Goal: Task Accomplishment & Management: Complete application form

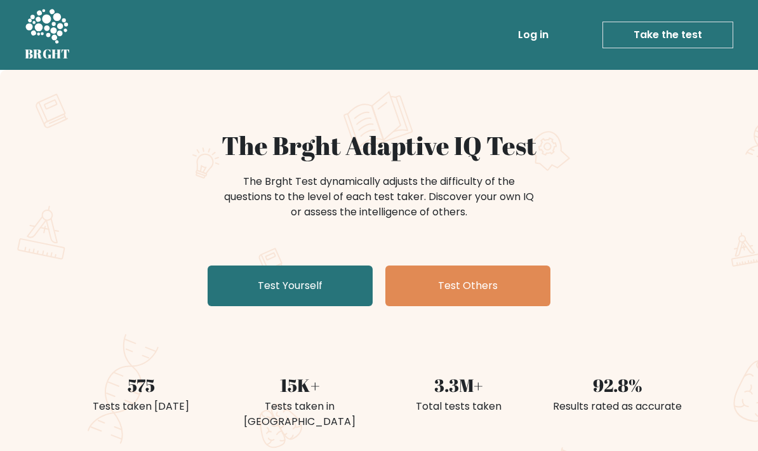
click at [350, 282] on link "Test Yourself" at bounding box center [290, 285] width 165 height 41
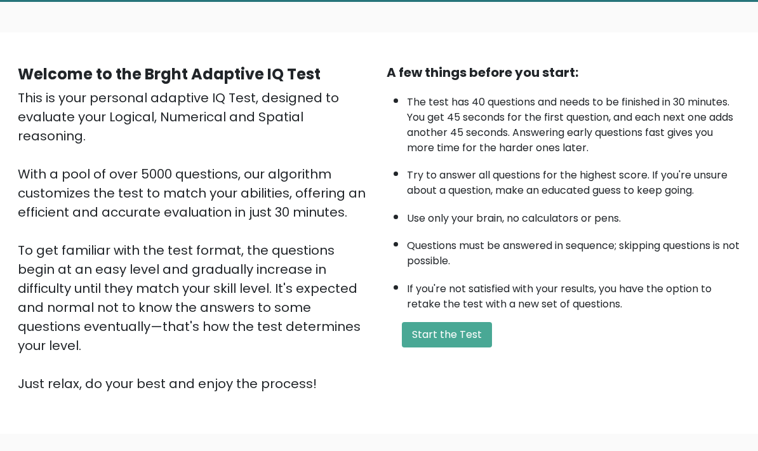
scroll to position [68, 0]
click at [469, 347] on button "Start the Test" at bounding box center [447, 334] width 90 height 25
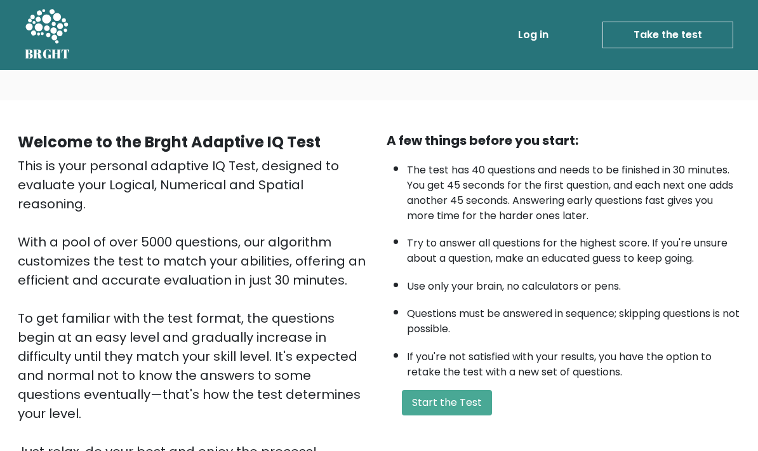
scroll to position [119, 0]
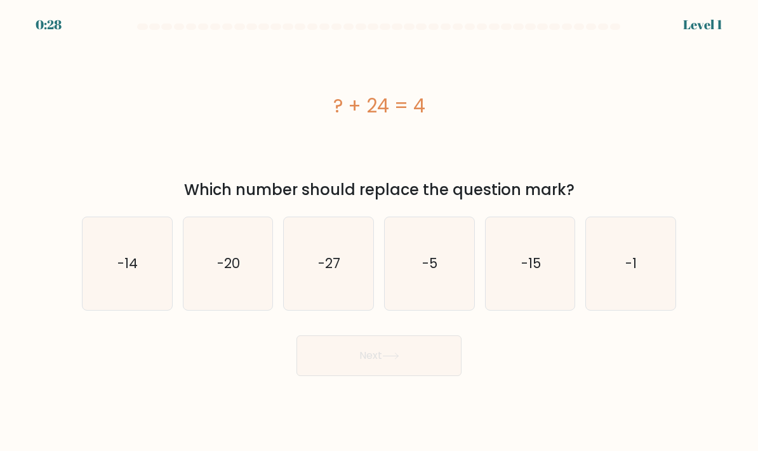
click at [237, 300] on icon "-20" at bounding box center [229, 264] width 90 height 90
click at [379, 232] on input "b. -20" at bounding box center [379, 228] width 1 height 6
radio input "true"
click at [400, 376] on button "Next" at bounding box center [379, 355] width 165 height 41
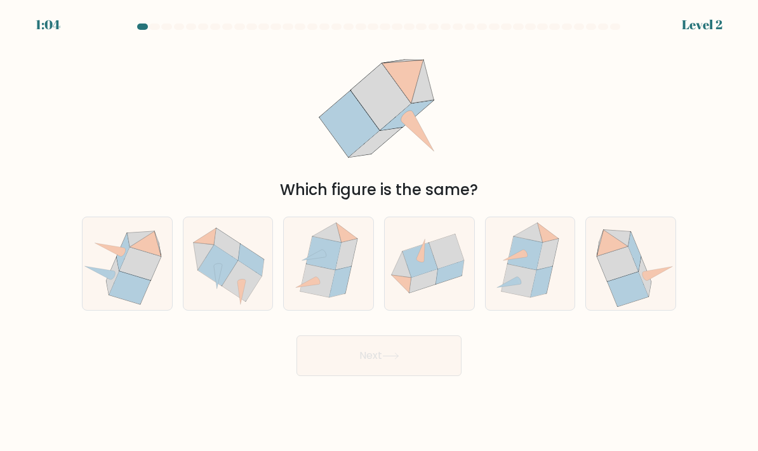
click at [451, 298] on icon at bounding box center [430, 263] width 90 height 73
click at [380, 232] on input "d." at bounding box center [379, 228] width 1 height 6
radio input "true"
click at [436, 374] on button "Next" at bounding box center [379, 355] width 165 height 41
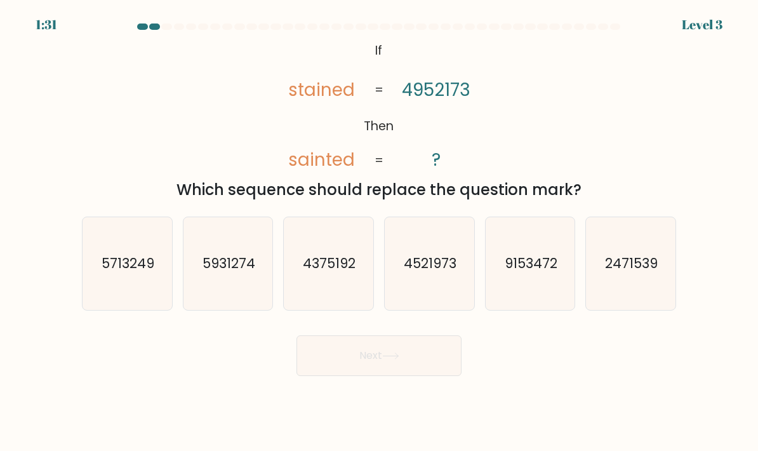
click at [304, 302] on icon "4375192" at bounding box center [329, 264] width 90 height 90
click at [379, 232] on input "c. 4375192" at bounding box center [379, 228] width 1 height 6
radio input "true"
click at [305, 304] on icon "4375192" at bounding box center [328, 264] width 88 height 88
click at [379, 232] on input "c. 4375192" at bounding box center [379, 228] width 1 height 6
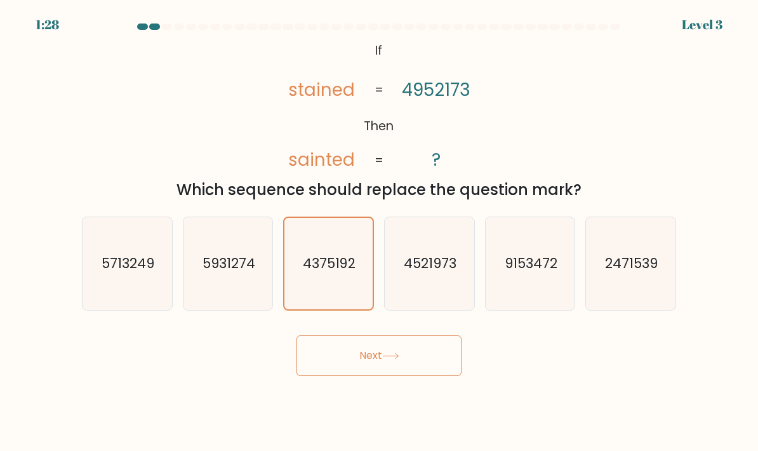
click at [210, 376] on div "Next" at bounding box center [379, 351] width 610 height 50
click at [465, 306] on icon "4521973" at bounding box center [430, 264] width 90 height 90
click at [380, 232] on input "d. 4521973" at bounding box center [379, 228] width 1 height 6
radio input "true"
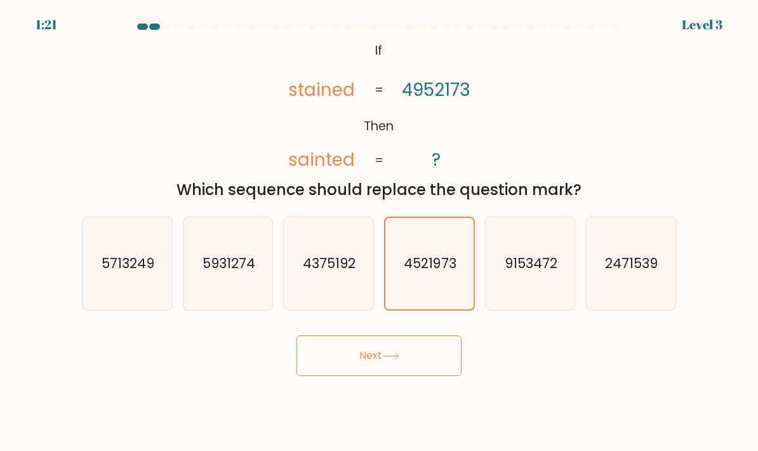
click at [649, 272] on text "2471539" at bounding box center [632, 263] width 53 height 18
click at [380, 232] on input "f. 2471539" at bounding box center [379, 228] width 1 height 6
radio input "true"
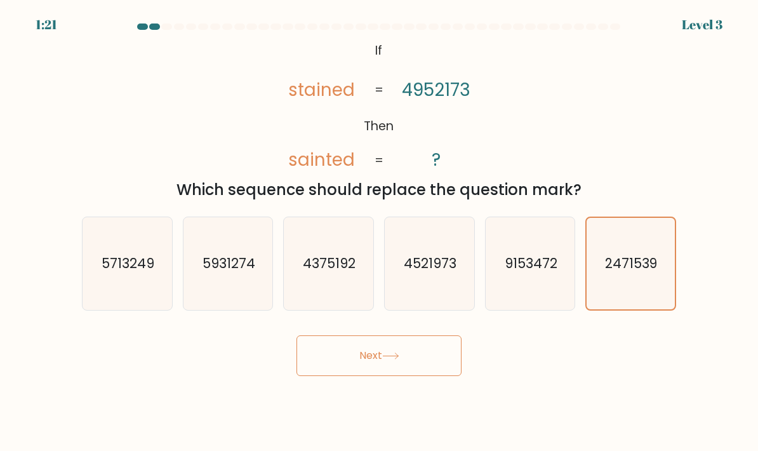
click at [443, 376] on button "Next" at bounding box center [379, 355] width 165 height 41
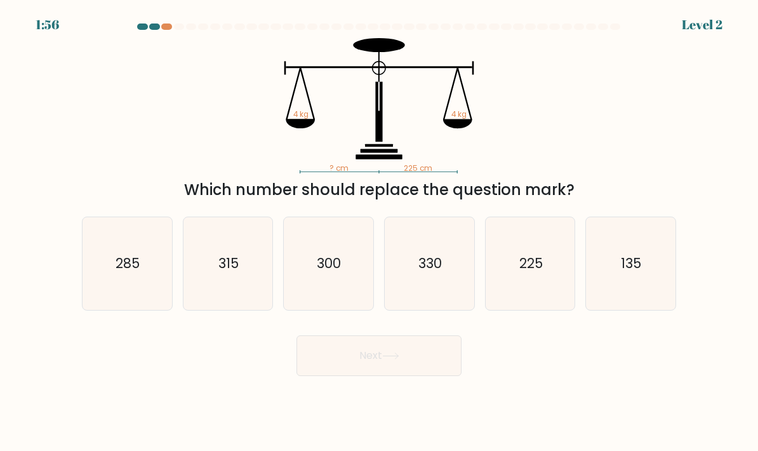
click at [530, 272] on text "225" at bounding box center [530, 263] width 23 height 18
click at [380, 232] on input "e. 225" at bounding box center [379, 228] width 1 height 6
radio input "true"
click at [437, 376] on button "Next" at bounding box center [379, 355] width 165 height 41
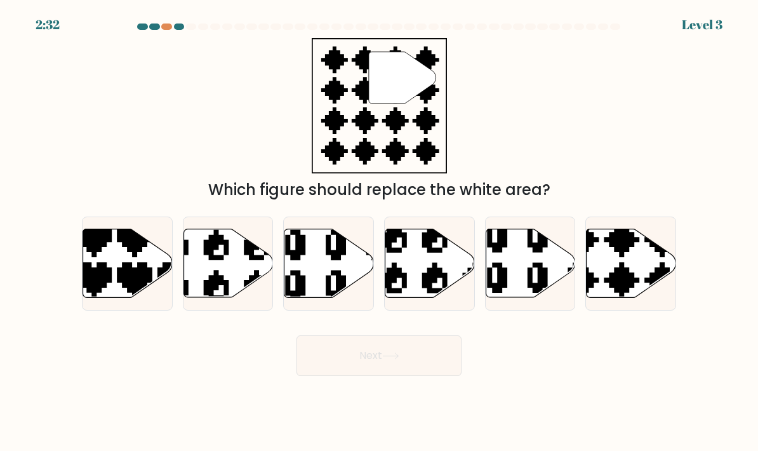
click at [109, 272] on icon at bounding box center [128, 263] width 90 height 69
click at [379, 232] on input "a." at bounding box center [379, 228] width 1 height 6
radio input "true"
click at [625, 271] on icon at bounding box center [632, 263] width 90 height 69
click at [380, 232] on input "f." at bounding box center [379, 228] width 1 height 6
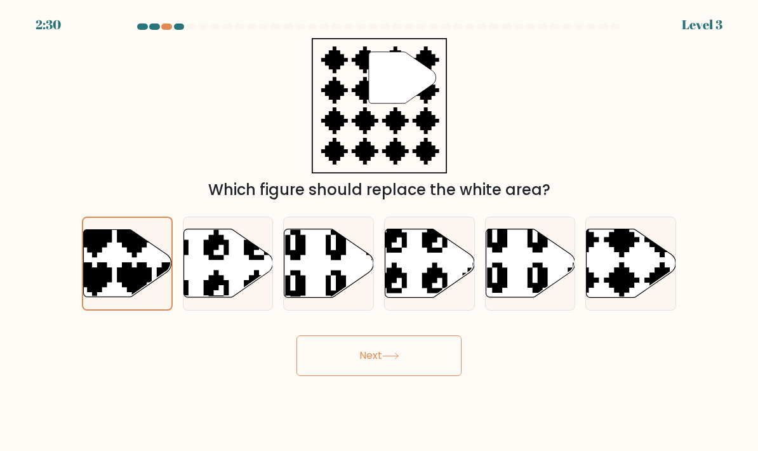
radio input "true"
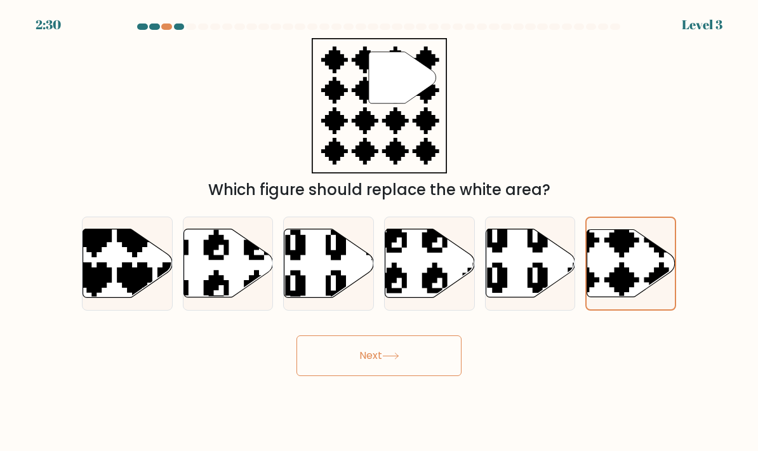
click at [434, 376] on button "Next" at bounding box center [379, 355] width 165 height 41
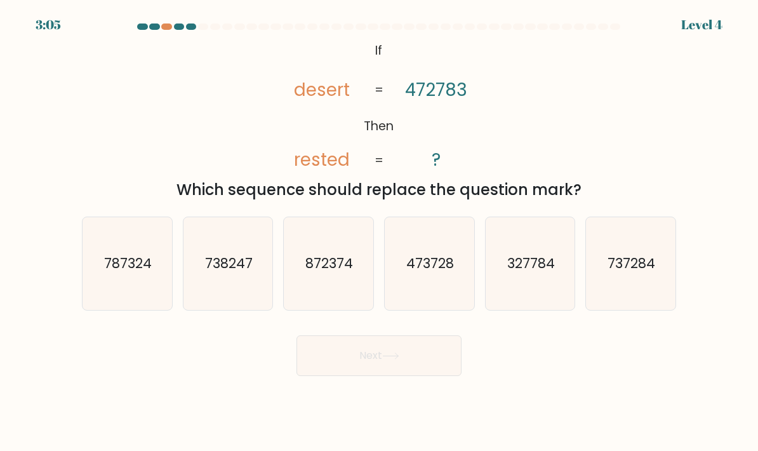
click at [227, 267] on icon "738247" at bounding box center [229, 264] width 90 height 90
click at [379, 232] on input "b. 738247" at bounding box center [379, 228] width 1 height 6
radio input "true"
click at [334, 376] on button "Next" at bounding box center [379, 355] width 165 height 41
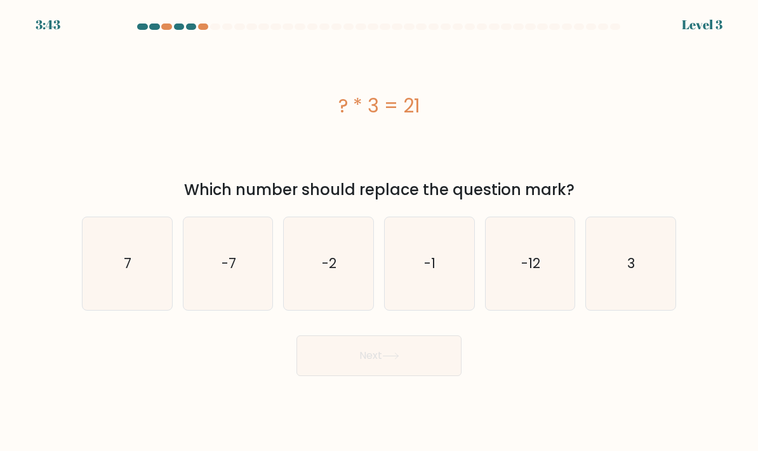
click at [122, 304] on icon "7" at bounding box center [128, 264] width 90 height 90
click at [379, 232] on input "a. 7" at bounding box center [379, 228] width 1 height 6
radio input "true"
click at [428, 376] on button "Next" at bounding box center [379, 355] width 165 height 41
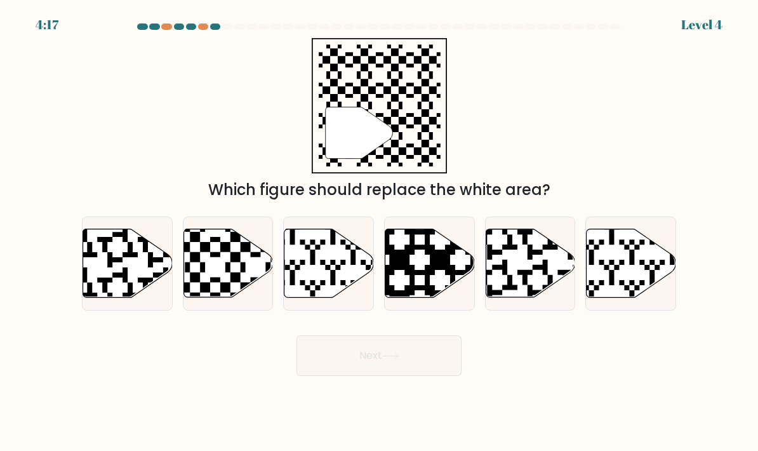
click at [235, 298] on icon at bounding box center [229, 263] width 90 height 69
click at [379, 232] on input "b." at bounding box center [379, 228] width 1 height 6
radio input "true"
click at [394, 359] on icon at bounding box center [390, 355] width 17 height 7
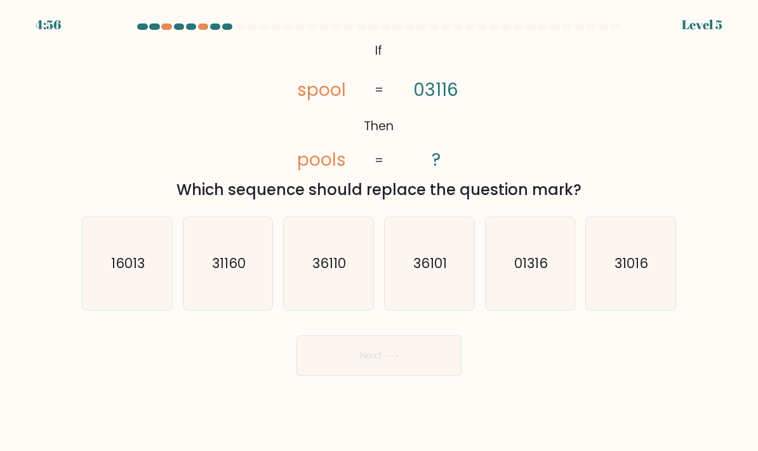
click at [235, 292] on icon "31160" at bounding box center [229, 264] width 90 height 90
click at [379, 232] on input "b. 31160" at bounding box center [379, 228] width 1 height 6
radio input "true"
click at [425, 371] on button "Next" at bounding box center [379, 355] width 165 height 41
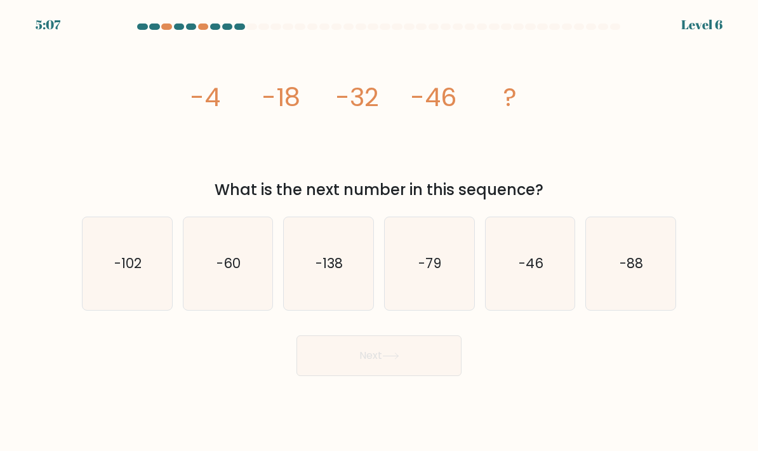
click at [409, 295] on icon "-79" at bounding box center [430, 264] width 90 height 90
click at [380, 232] on input "d. -79" at bounding box center [379, 228] width 1 height 6
radio input "true"
click at [342, 375] on button "Next" at bounding box center [379, 355] width 165 height 41
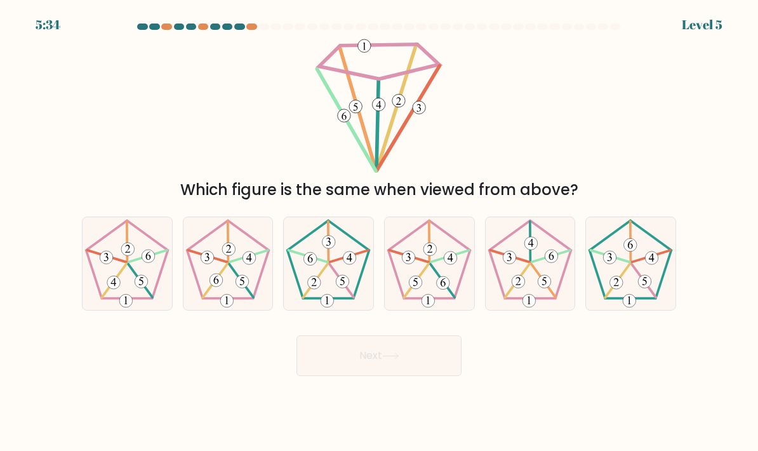
click at [539, 283] on icon at bounding box center [531, 264] width 90 height 90
click at [380, 232] on input "e." at bounding box center [379, 228] width 1 height 6
radio input "true"
click at [416, 375] on button "Next" at bounding box center [379, 355] width 165 height 41
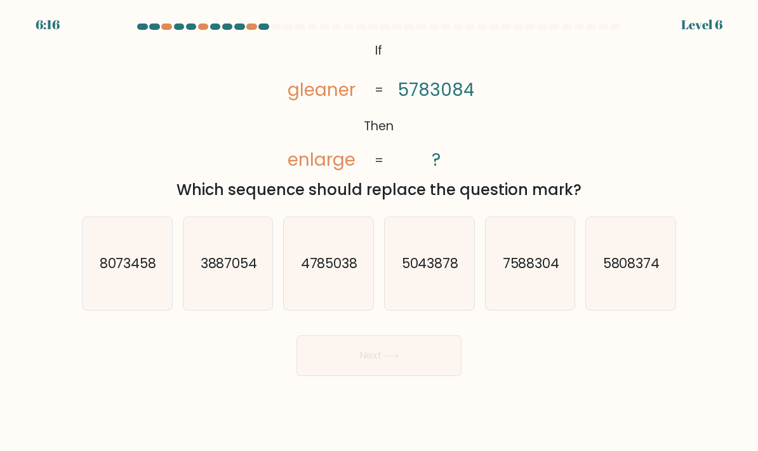
click at [554, 272] on text "7588304" at bounding box center [530, 263] width 57 height 18
click at [380, 232] on input "e. 7588304" at bounding box center [379, 228] width 1 height 6
radio input "true"
click at [440, 376] on button "Next" at bounding box center [379, 355] width 165 height 41
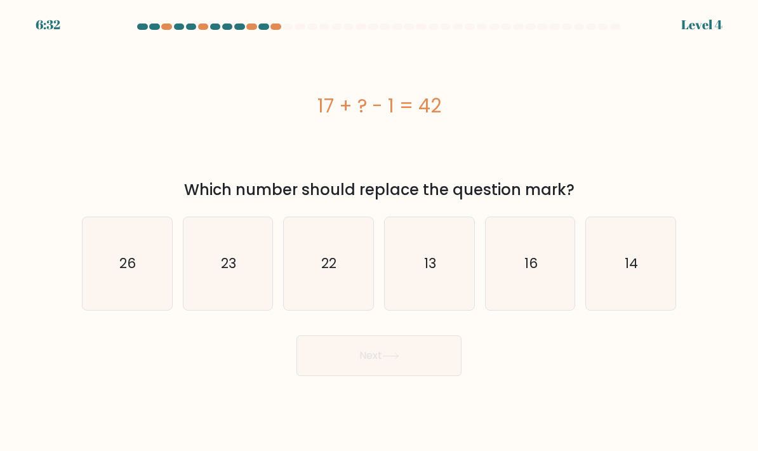
click at [137, 291] on icon "26" at bounding box center [128, 264] width 90 height 90
click at [379, 232] on input "a. 26" at bounding box center [379, 228] width 1 height 6
radio input "true"
click at [427, 375] on button "Next" at bounding box center [379, 355] width 165 height 41
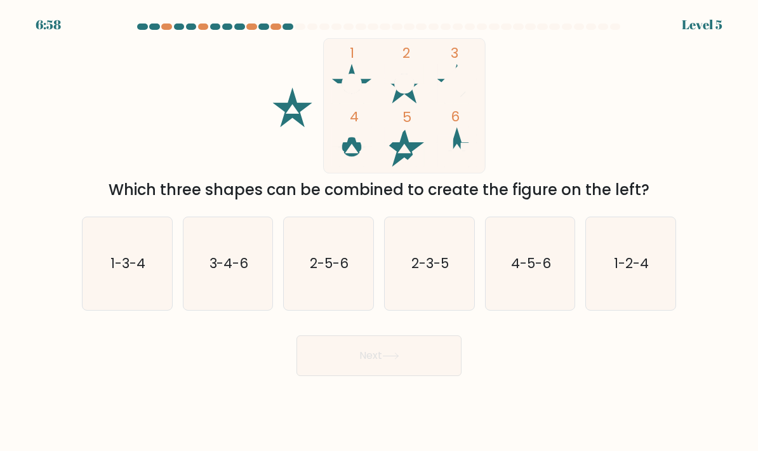
click at [554, 282] on icon "4-5-6" at bounding box center [531, 264] width 90 height 90
click at [380, 232] on input "e. 4-5-6" at bounding box center [379, 228] width 1 height 6
radio input "true"
click at [429, 373] on button "Next" at bounding box center [379, 355] width 165 height 41
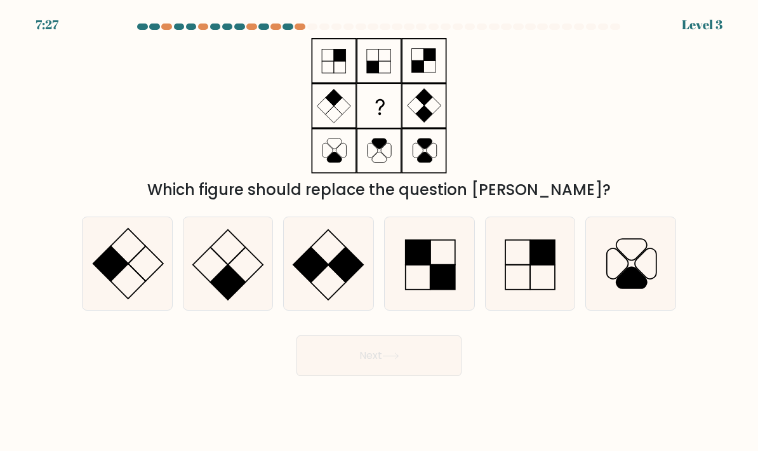
click at [233, 281] on icon at bounding box center [229, 264] width 90 height 90
click at [379, 232] on input "b." at bounding box center [379, 228] width 1 height 6
radio input "true"
click at [443, 370] on button "Next" at bounding box center [379, 355] width 165 height 41
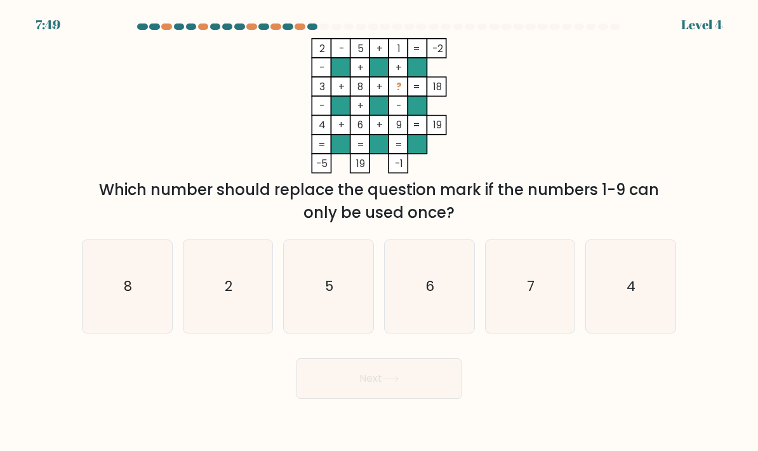
click at [522, 307] on icon "7" at bounding box center [531, 287] width 90 height 90
click at [380, 232] on input "e. 7" at bounding box center [379, 228] width 1 height 6
radio input "true"
click at [437, 399] on button "Next" at bounding box center [379, 378] width 165 height 41
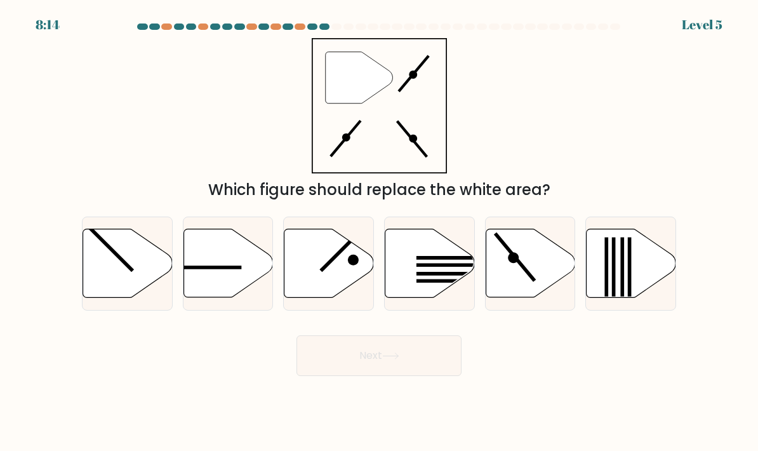
click at [551, 298] on icon at bounding box center [531, 263] width 90 height 69
click at [380, 232] on input "e." at bounding box center [379, 228] width 1 height 6
radio input "true"
click at [437, 376] on button "Next" at bounding box center [379, 355] width 165 height 41
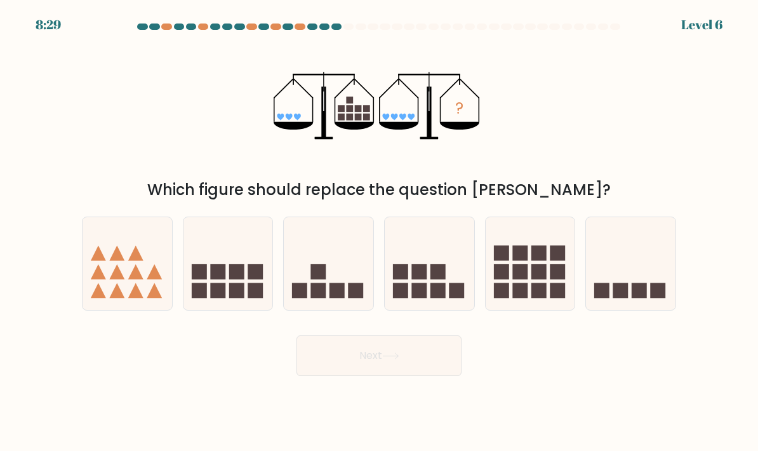
click at [556, 279] on rect at bounding box center [557, 271] width 15 height 15
click at [380, 232] on input "e." at bounding box center [379, 228] width 1 height 6
radio input "true"
click at [440, 376] on button "Next" at bounding box center [379, 355] width 165 height 41
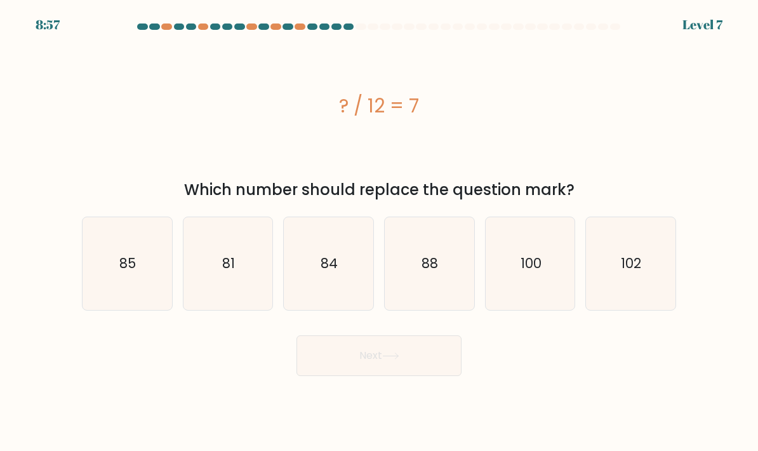
click at [344, 304] on icon "84" at bounding box center [329, 264] width 90 height 90
click at [379, 232] on input "c. 84" at bounding box center [379, 228] width 1 height 6
radio input "true"
click at [441, 376] on button "Next" at bounding box center [379, 355] width 165 height 41
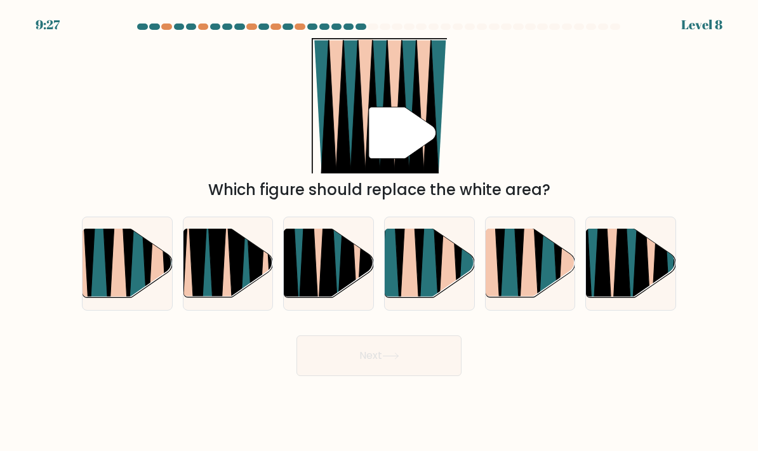
click at [348, 288] on icon at bounding box center [348, 229] width 20 height 179
click at [379, 232] on input "c." at bounding box center [379, 228] width 1 height 6
radio input "true"
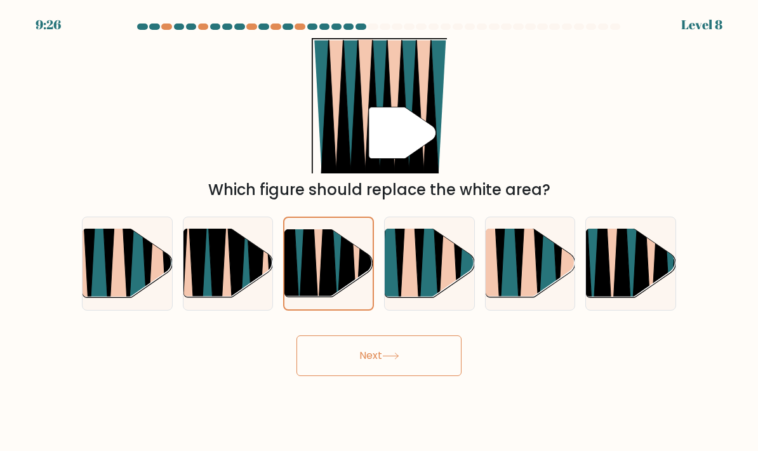
click at [453, 376] on button "Next" at bounding box center [379, 355] width 165 height 41
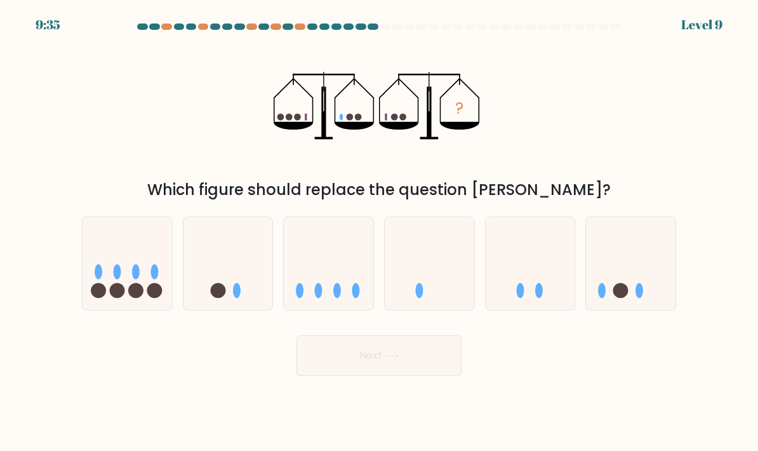
click at [343, 290] on icon at bounding box center [329, 264] width 90 height 74
click at [379, 232] on input "c." at bounding box center [379, 228] width 1 height 6
radio input "true"
click at [408, 373] on button "Next" at bounding box center [379, 355] width 165 height 41
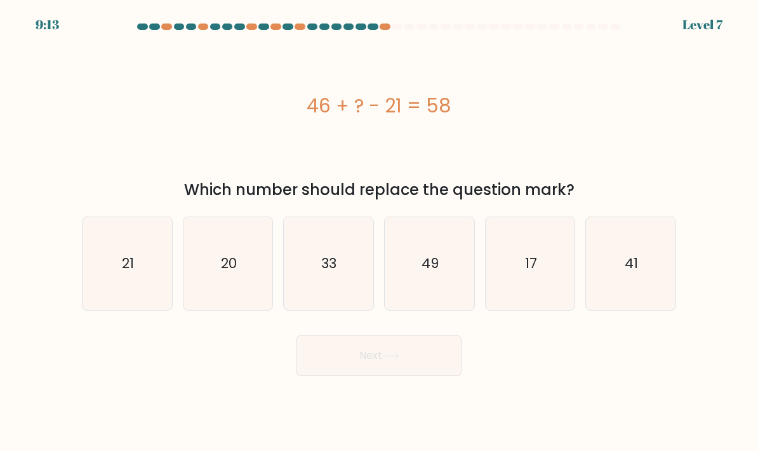
click at [453, 277] on icon "49" at bounding box center [430, 264] width 90 height 90
click at [380, 232] on input "d. 49" at bounding box center [379, 228] width 1 height 6
radio input "true"
click at [432, 376] on button "Next" at bounding box center [379, 355] width 165 height 41
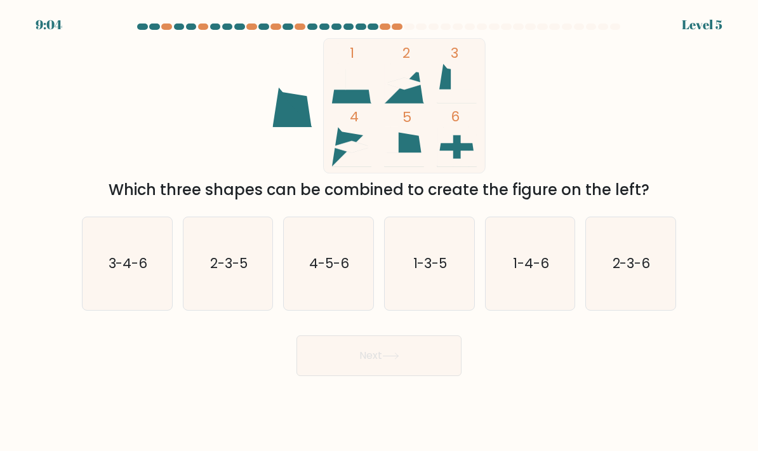
click at [435, 299] on icon "1-3-5" at bounding box center [430, 264] width 90 height 90
click at [380, 232] on input "d. 1-3-5" at bounding box center [379, 228] width 1 height 6
radio input "true"
click at [444, 376] on button "Next" at bounding box center [379, 355] width 165 height 41
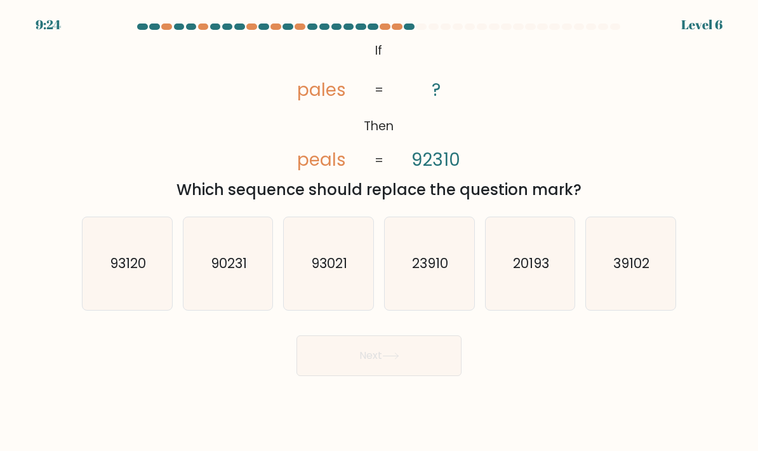
click at [338, 192] on div "@import url('https://fonts.googleapis.com/css?family=Abril+Fatface:400,100,100i…" at bounding box center [379, 119] width 610 height 163
click at [462, 194] on div "Which sequence should replace the question mark?" at bounding box center [379, 189] width 579 height 23
click at [123, 290] on icon "93120" at bounding box center [128, 264] width 90 height 90
click at [379, 232] on input "a. 93120" at bounding box center [379, 228] width 1 height 6
radio input "true"
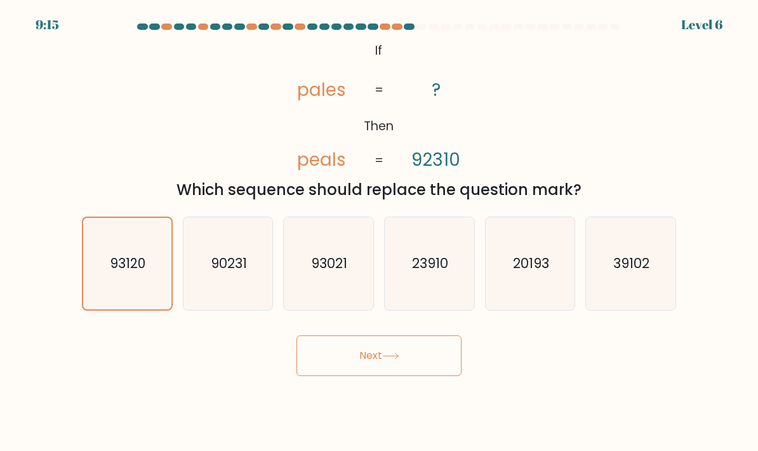
click at [440, 375] on button "Next" at bounding box center [379, 355] width 165 height 41
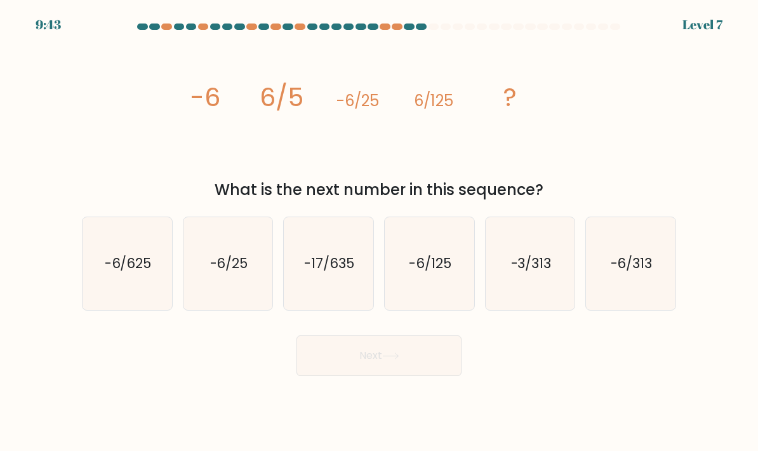
click at [139, 309] on icon "-6/625" at bounding box center [128, 264] width 90 height 90
click at [379, 232] on input "a. -6/625" at bounding box center [379, 228] width 1 height 6
radio input "true"
click at [440, 376] on button "Next" at bounding box center [379, 355] width 165 height 41
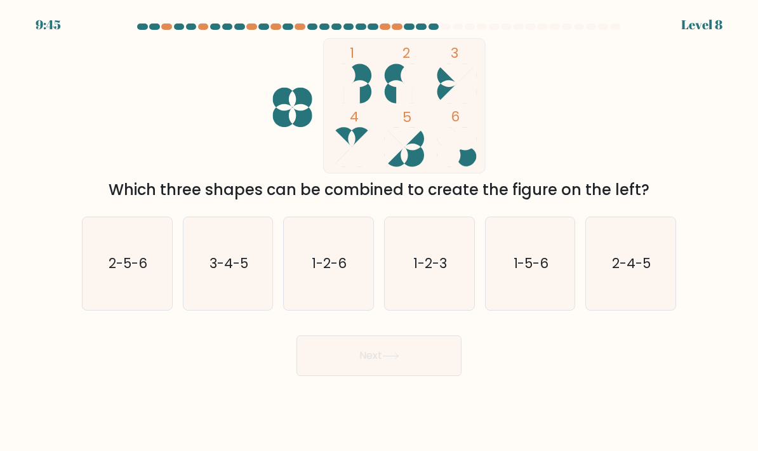
click at [261, 304] on icon "3-4-5" at bounding box center [229, 264] width 90 height 90
click at [379, 232] on input "b. 3-4-5" at bounding box center [379, 228] width 1 height 6
radio input "true"
click at [396, 359] on icon at bounding box center [390, 355] width 17 height 7
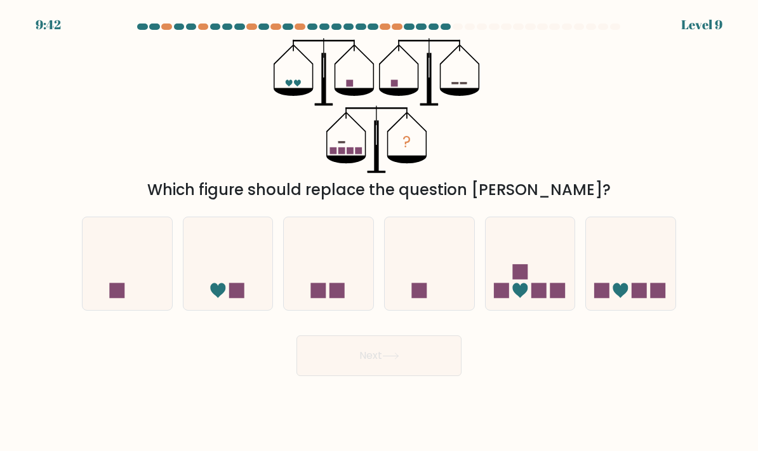
click at [556, 280] on icon at bounding box center [531, 264] width 90 height 74
click at [380, 232] on input "e." at bounding box center [379, 228] width 1 height 6
radio input "true"
click at [421, 370] on button "Next" at bounding box center [379, 355] width 165 height 41
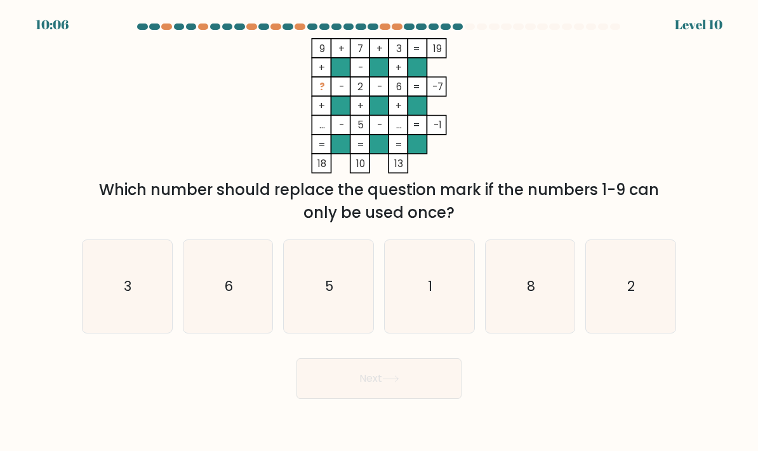
click at [141, 300] on icon "3" at bounding box center [128, 287] width 90 height 90
click at [379, 232] on input "a. 3" at bounding box center [379, 228] width 1 height 6
radio input "true"
click at [429, 393] on button "Next" at bounding box center [379, 378] width 165 height 41
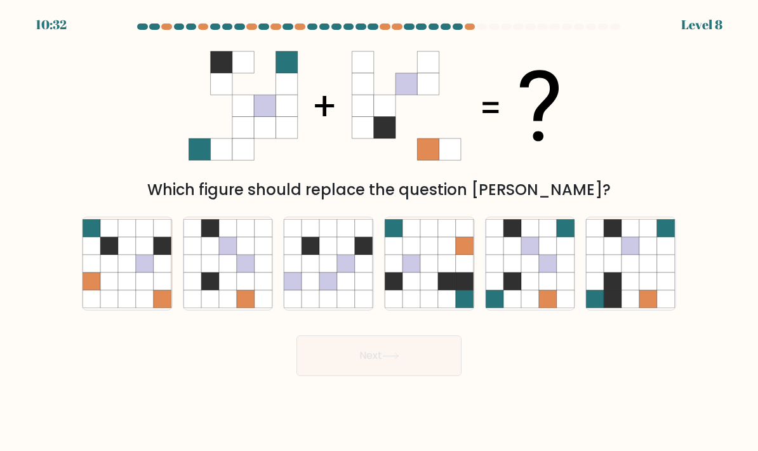
click at [643, 255] on icon at bounding box center [649, 246] width 18 height 18
click at [380, 232] on input "f." at bounding box center [379, 228] width 1 height 6
radio input "true"
click at [429, 376] on button "Next" at bounding box center [379, 355] width 165 height 41
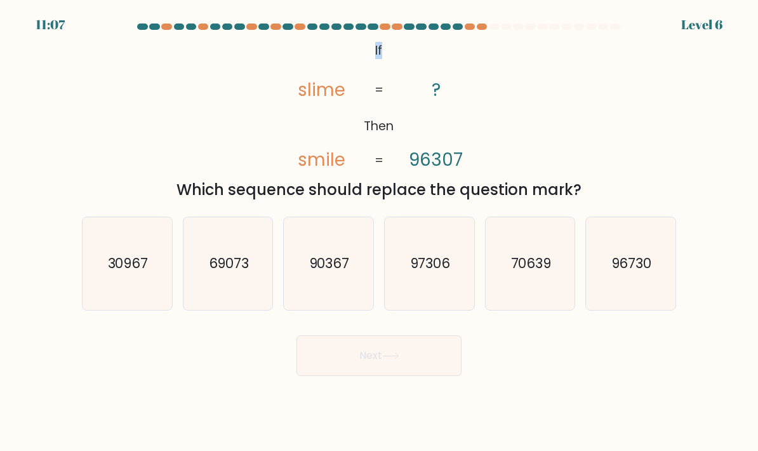
click at [385, 138] on icon "@import url('https://fonts.googleapis.com/css?family=Abril+Fatface:400,100,100i…" at bounding box center [379, 105] width 220 height 135
click at [330, 114] on icon "@import url('https://fonts.googleapis.com/css?family=Abril+Fatface:400,100,100i…" at bounding box center [379, 105] width 220 height 135
click at [333, 297] on icon "90367" at bounding box center [329, 264] width 90 height 90
click at [379, 232] on input "c. 90367" at bounding box center [379, 228] width 1 height 6
radio input "true"
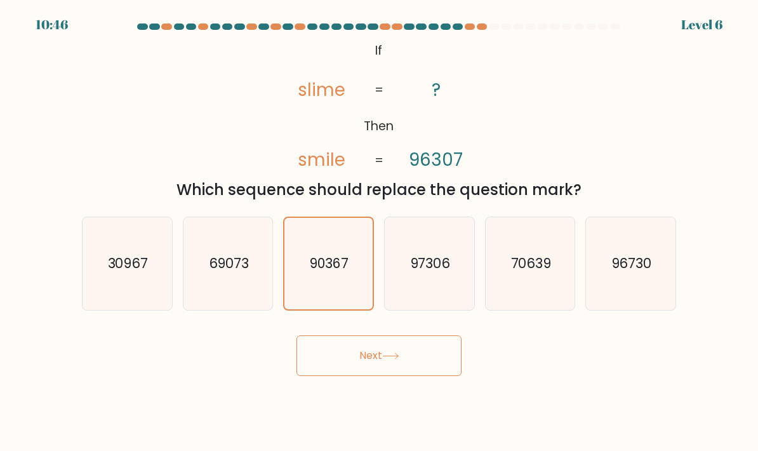
click at [444, 376] on button "Next" at bounding box center [379, 355] width 165 height 41
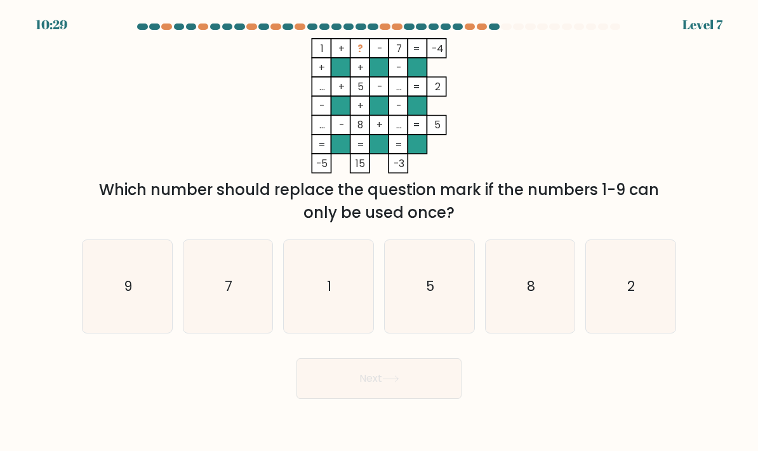
click at [662, 277] on icon "2" at bounding box center [631, 287] width 90 height 90
click at [380, 232] on input "f. 2" at bounding box center [379, 228] width 1 height 6
radio input "true"
click at [424, 396] on button "Next" at bounding box center [379, 378] width 165 height 41
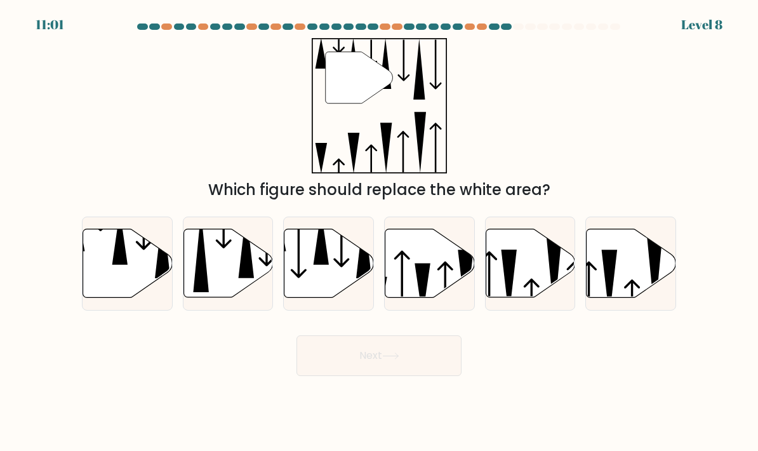
click at [338, 293] on icon at bounding box center [329, 263] width 90 height 69
click at [379, 232] on input "c." at bounding box center [379, 228] width 1 height 6
radio input "true"
click at [131, 298] on icon at bounding box center [128, 263] width 90 height 69
click at [379, 232] on input "a." at bounding box center [379, 228] width 1 height 6
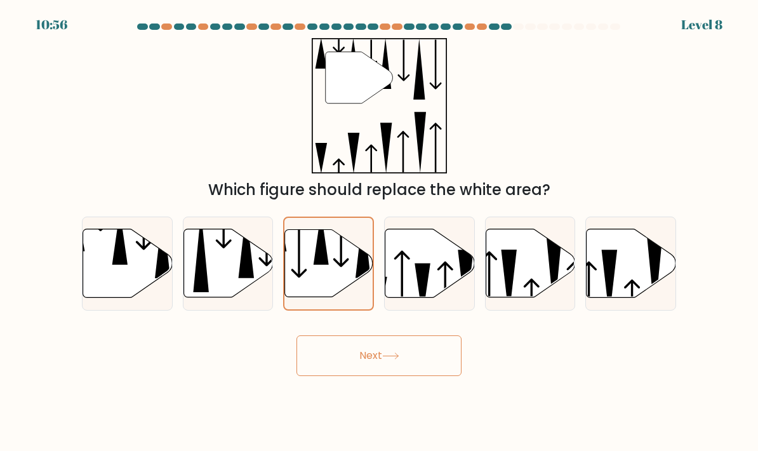
radio input "true"
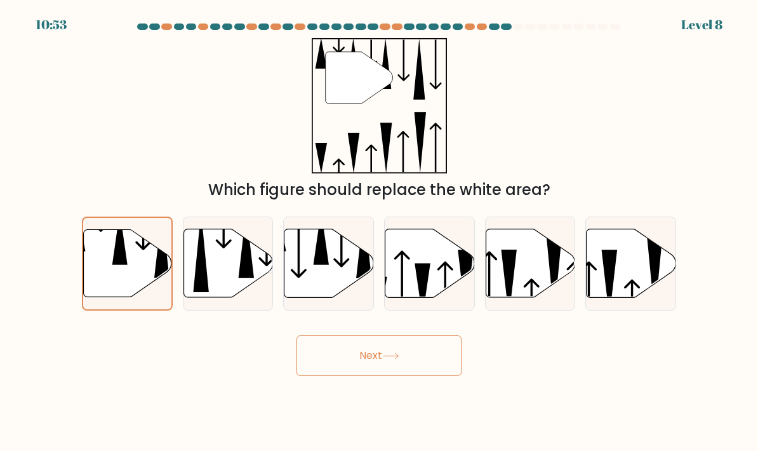
click at [425, 371] on button "Next" at bounding box center [379, 355] width 165 height 41
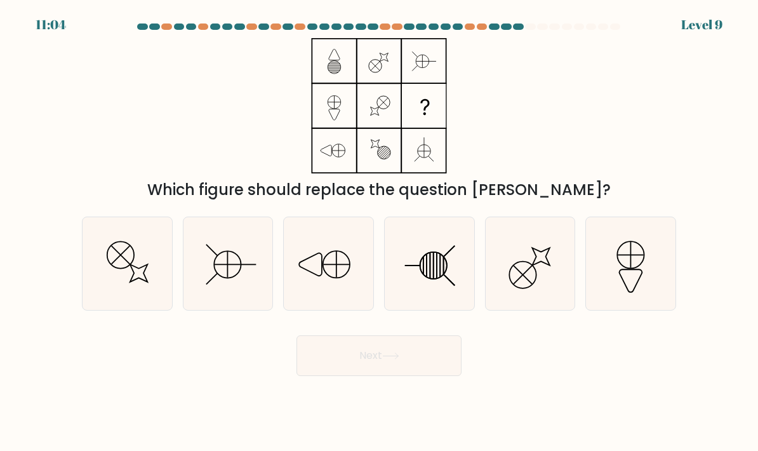
click at [236, 300] on icon at bounding box center [229, 264] width 90 height 90
click at [379, 232] on input "b." at bounding box center [379, 228] width 1 height 6
radio input "true"
click at [140, 281] on icon at bounding box center [128, 264] width 90 height 90
click at [379, 232] on input "a." at bounding box center [379, 228] width 1 height 6
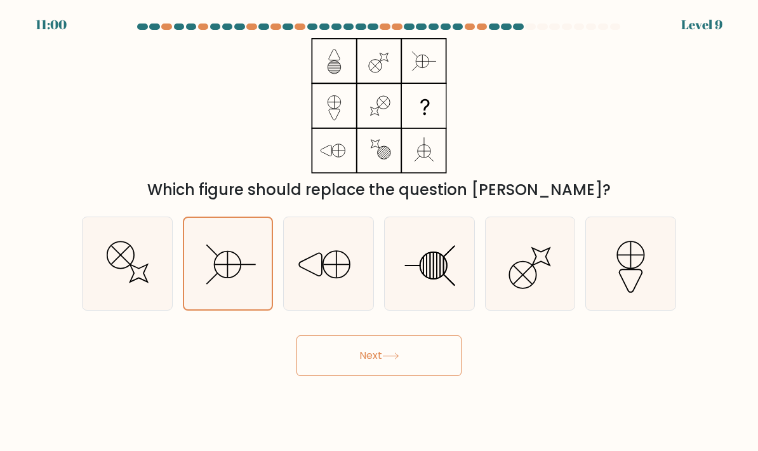
radio input "true"
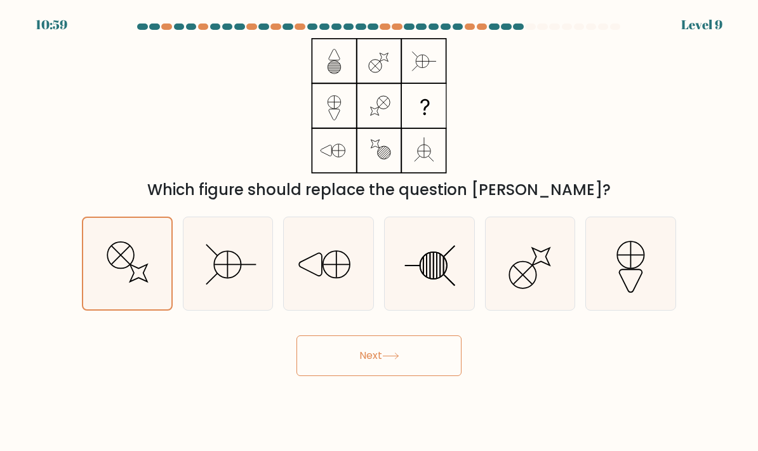
click at [439, 376] on button "Next" at bounding box center [379, 355] width 165 height 41
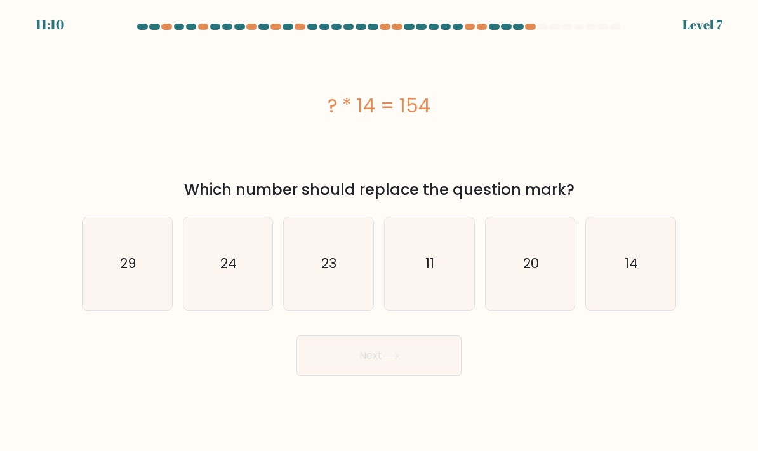
click at [432, 303] on icon "11" at bounding box center [430, 264] width 90 height 90
click at [380, 232] on input "d. 11" at bounding box center [379, 228] width 1 height 6
radio input "true"
click at [437, 376] on button "Next" at bounding box center [379, 355] width 165 height 41
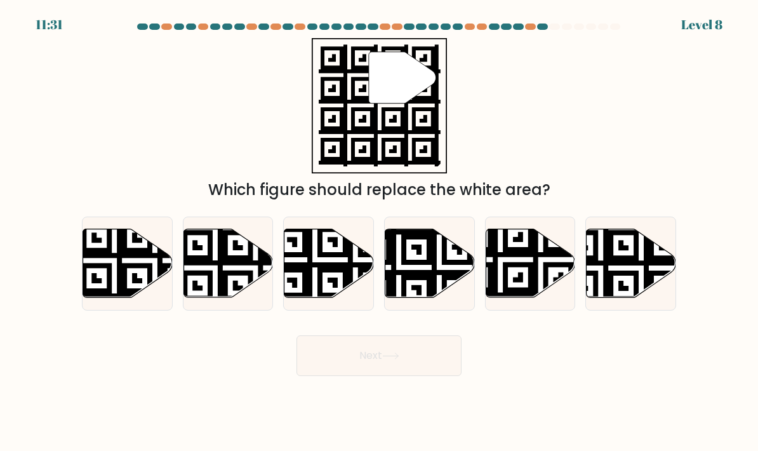
click at [237, 300] on icon at bounding box center [256, 228] width 162 height 162
click at [379, 232] on input "b." at bounding box center [379, 228] width 1 height 6
radio input "true"
click at [436, 375] on button "Next" at bounding box center [379, 355] width 165 height 41
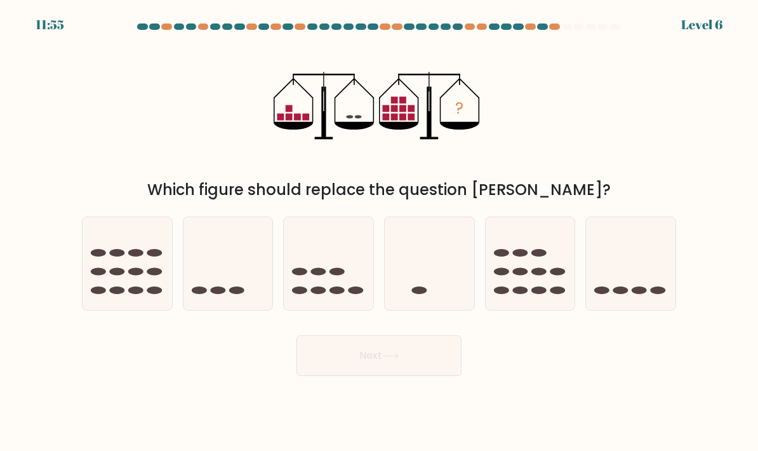
click at [302, 111] on icon "?" at bounding box center [379, 105] width 211 height 135
click at [643, 294] on ellipse at bounding box center [639, 290] width 15 height 8
click at [380, 232] on input "f." at bounding box center [379, 228] width 1 height 6
radio input "true"
click at [430, 376] on button "Next" at bounding box center [379, 355] width 165 height 41
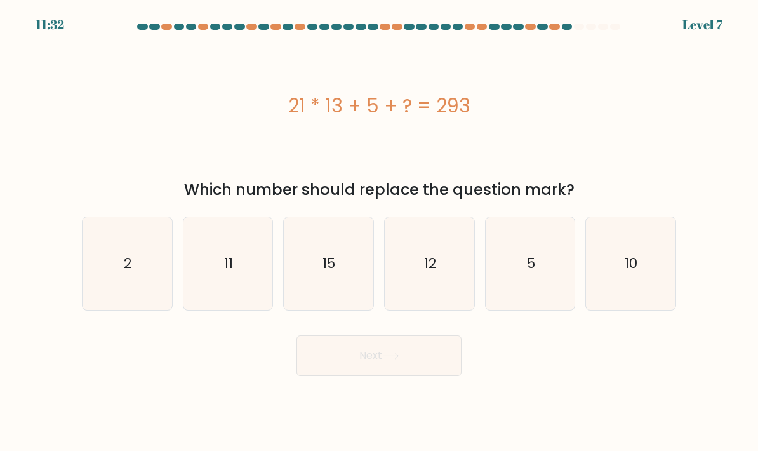
click at [338, 301] on icon "15" at bounding box center [329, 264] width 90 height 90
click at [379, 232] on input "c. 15" at bounding box center [379, 228] width 1 height 6
radio input "true"
click at [457, 376] on button "Next" at bounding box center [379, 355] width 165 height 41
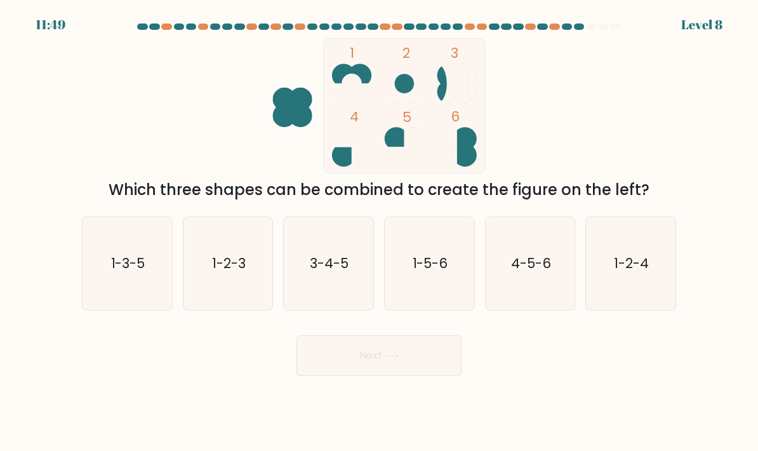
click at [552, 295] on icon "4-5-6" at bounding box center [531, 264] width 90 height 90
click at [380, 232] on input "e. 4-5-6" at bounding box center [379, 228] width 1 height 6
radio input "true"
click at [443, 376] on button "Next" at bounding box center [379, 355] width 165 height 41
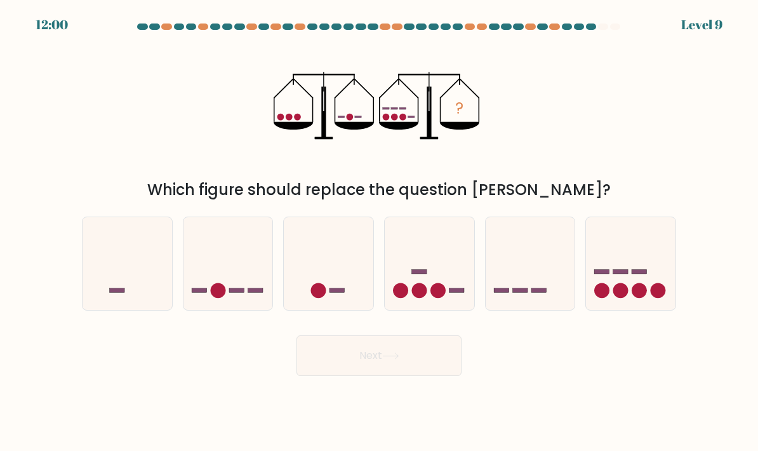
click at [640, 274] on rect at bounding box center [639, 271] width 15 height 4
click at [380, 232] on input "f." at bounding box center [379, 228] width 1 height 6
radio input "true"
click at [429, 368] on button "Next" at bounding box center [379, 355] width 165 height 41
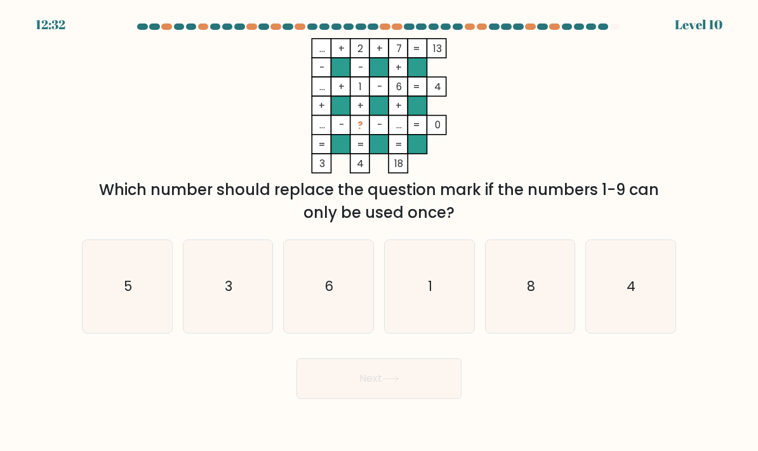
click at [443, 307] on icon "1" at bounding box center [430, 287] width 90 height 90
click at [380, 232] on input "d. 1" at bounding box center [379, 228] width 1 height 6
radio input "true"
click at [442, 397] on button "Next" at bounding box center [379, 378] width 165 height 41
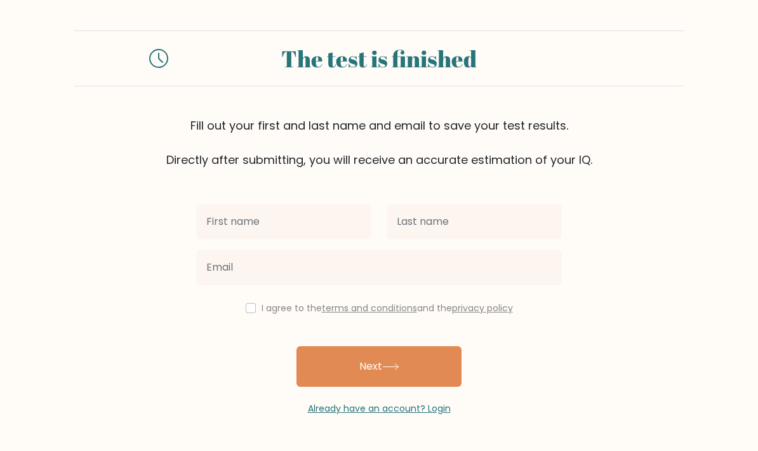
click at [322, 224] on input "text" at bounding box center [283, 222] width 175 height 36
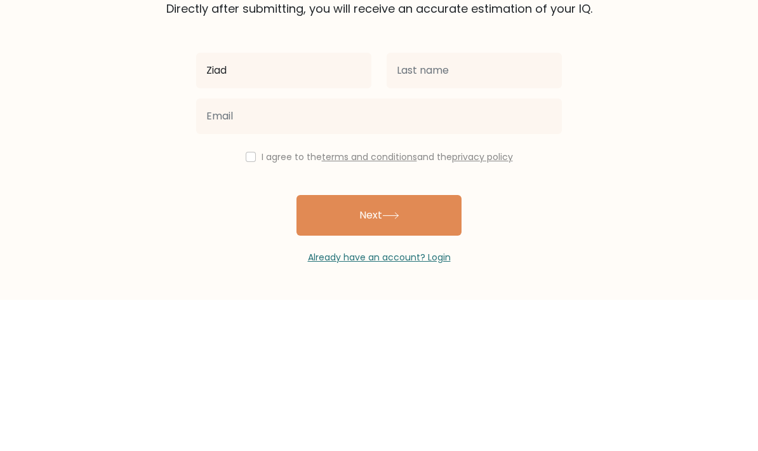
type input "Ziad"
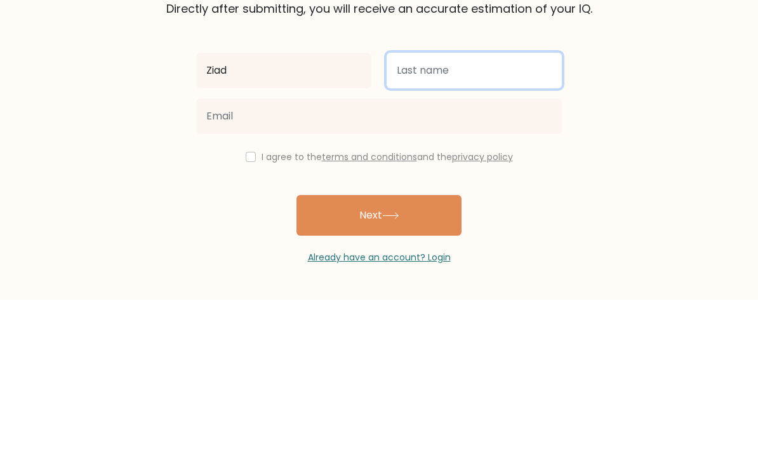
click at [498, 204] on input "text" at bounding box center [474, 222] width 175 height 36
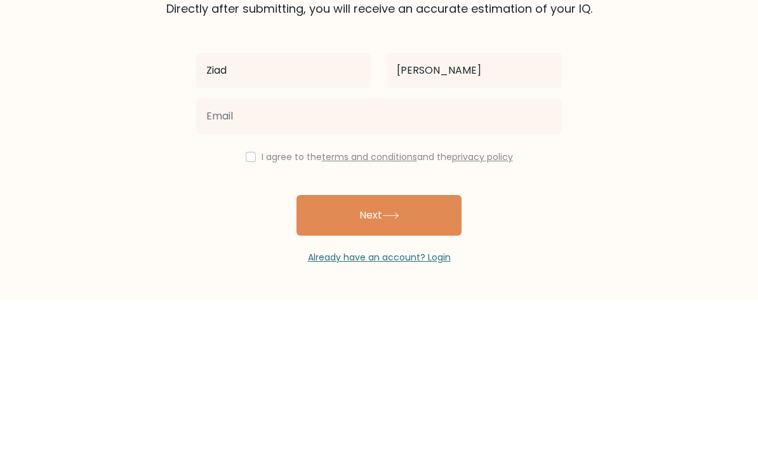
scroll to position [51, 0]
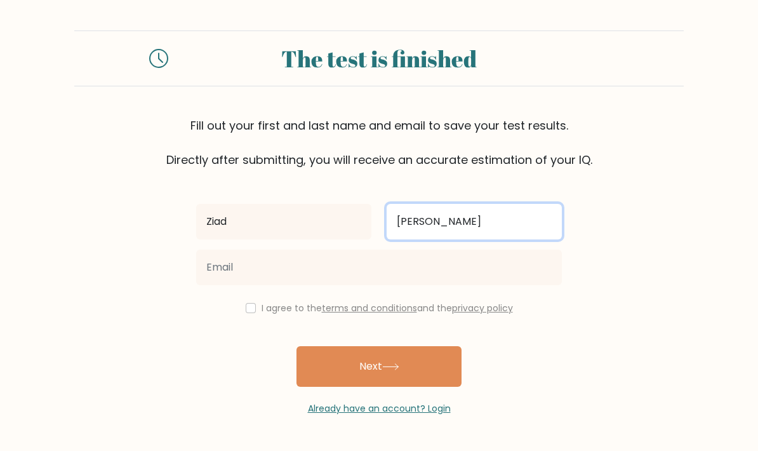
type input "Barhoum"
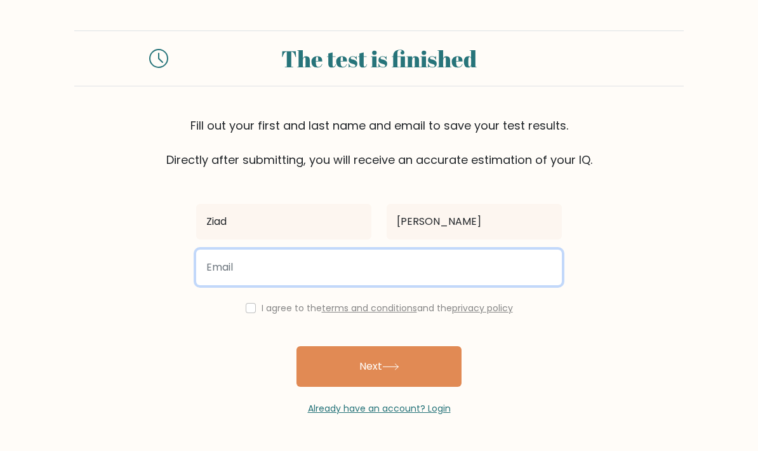
click at [217, 250] on input "email" at bounding box center [379, 268] width 366 height 36
click at [460, 250] on input "ortohaba@hotmail.com" at bounding box center [379, 268] width 366 height 36
type input "ortohaba@gmail.com"
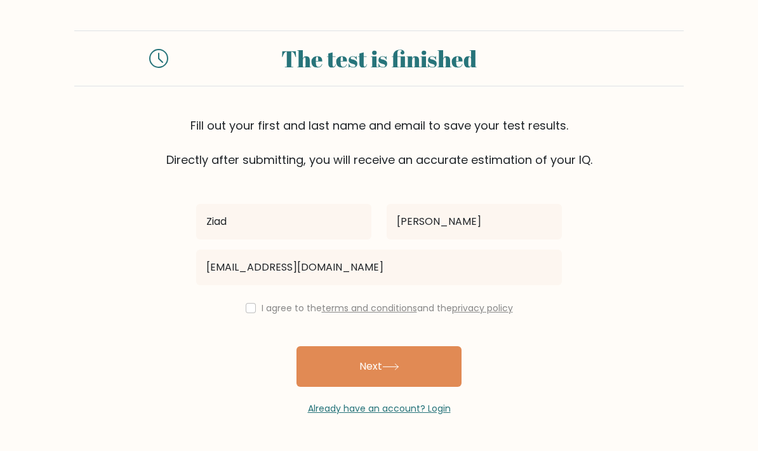
click at [246, 303] on input "checkbox" at bounding box center [251, 308] width 10 height 10
checkbox input "true"
click at [433, 346] on button "Next" at bounding box center [379, 366] width 165 height 41
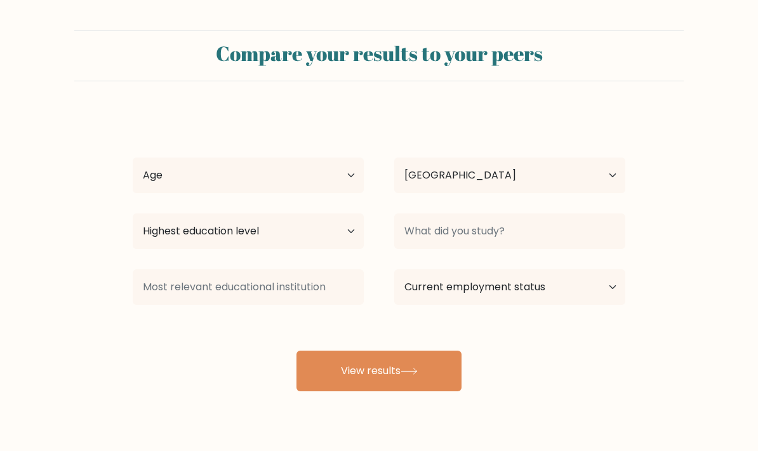
select select "CO"
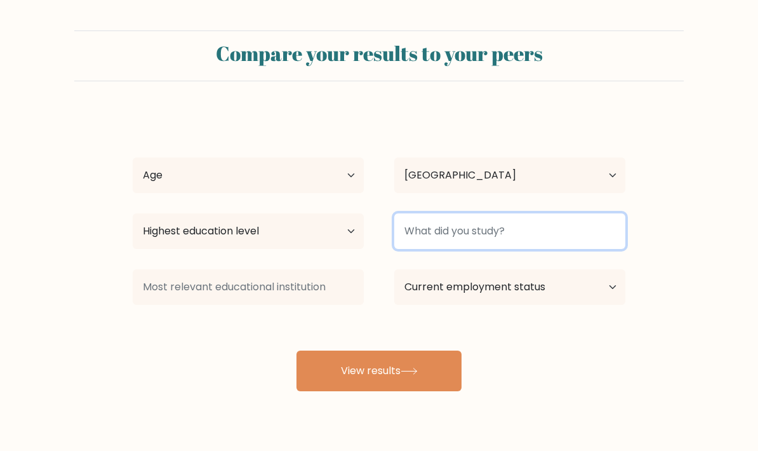
click at [596, 226] on input at bounding box center [509, 231] width 231 height 36
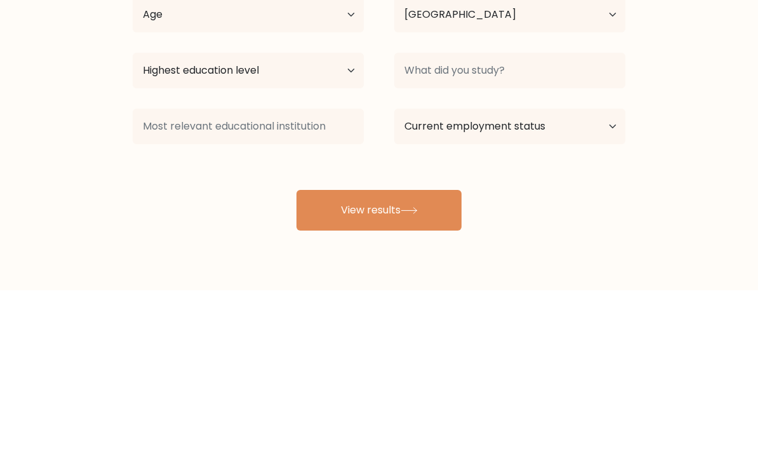
scroll to position [51, 0]
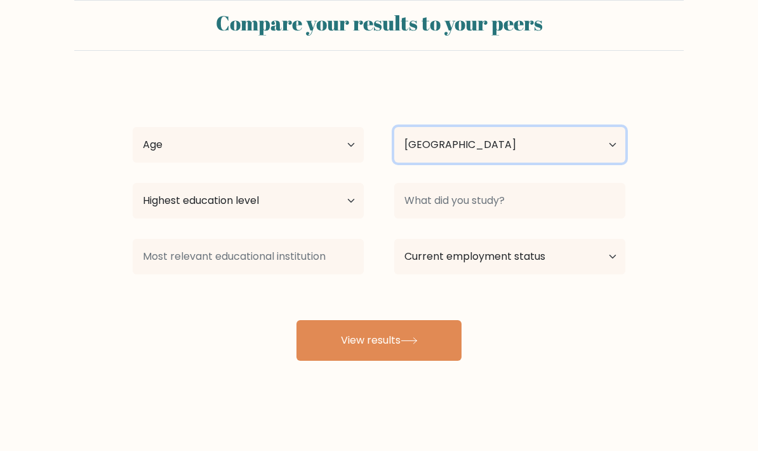
click at [591, 128] on select "Country Afghanistan Albania Algeria American Samoa Andorra Angola Anguilla Anta…" at bounding box center [509, 145] width 231 height 36
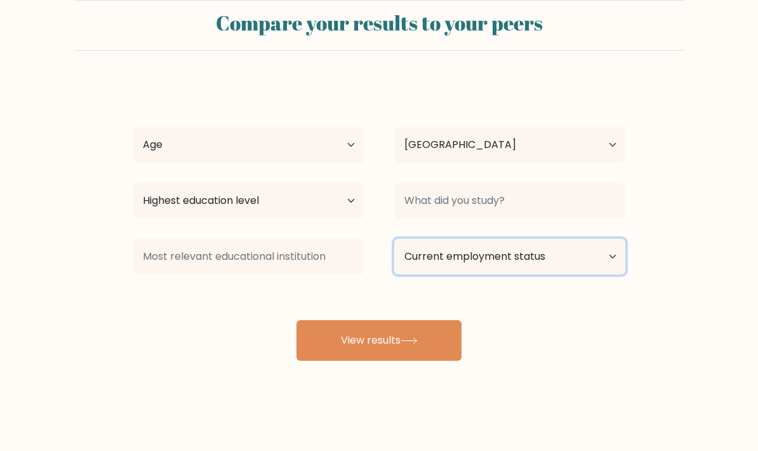
click at [605, 239] on select "Current employment status Employed Student Retired Other / prefer not to answer" at bounding box center [509, 257] width 231 height 36
select select "student"
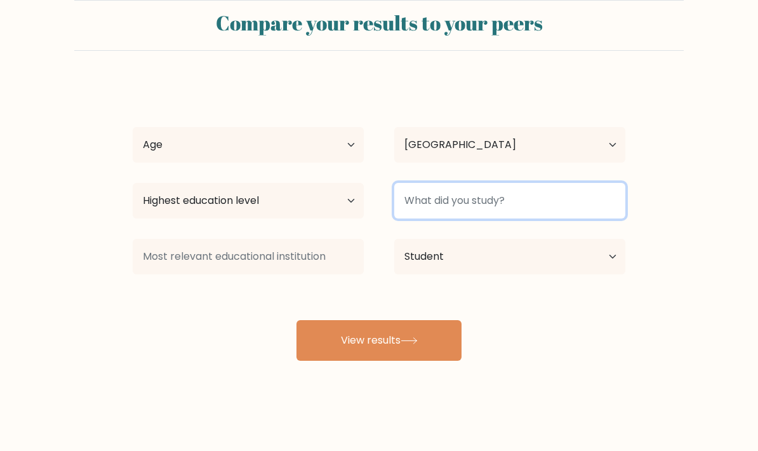
click at [561, 183] on input at bounding box center [509, 201] width 231 height 36
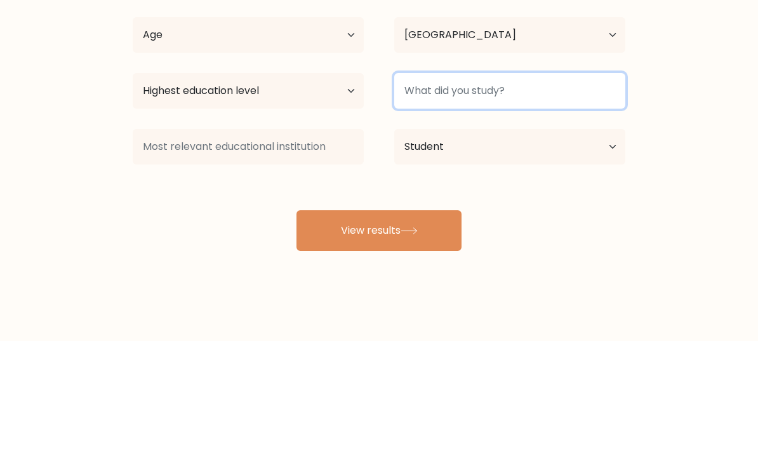
type input "I"
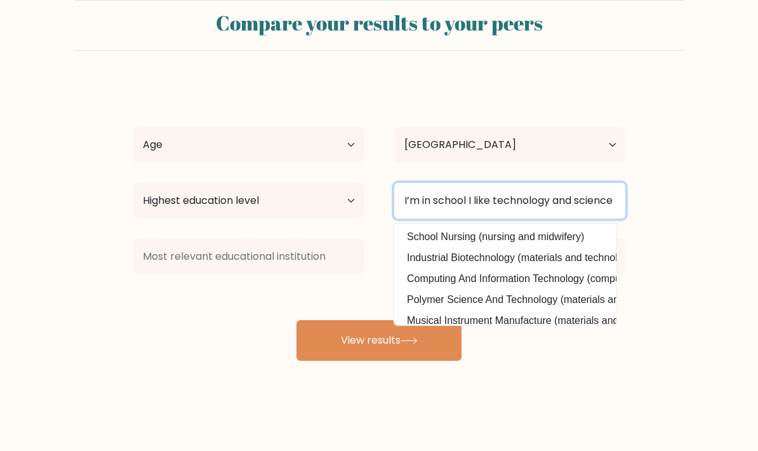
type input "I’m in school I like technology and science"
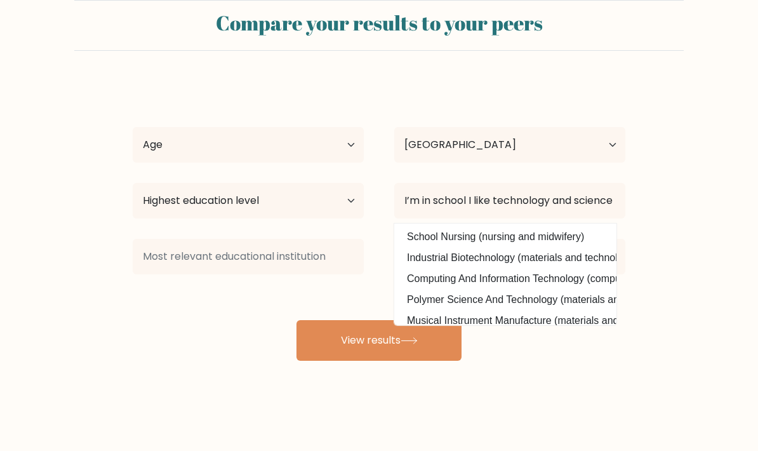
click at [443, 320] on button "View results" at bounding box center [379, 340] width 165 height 41
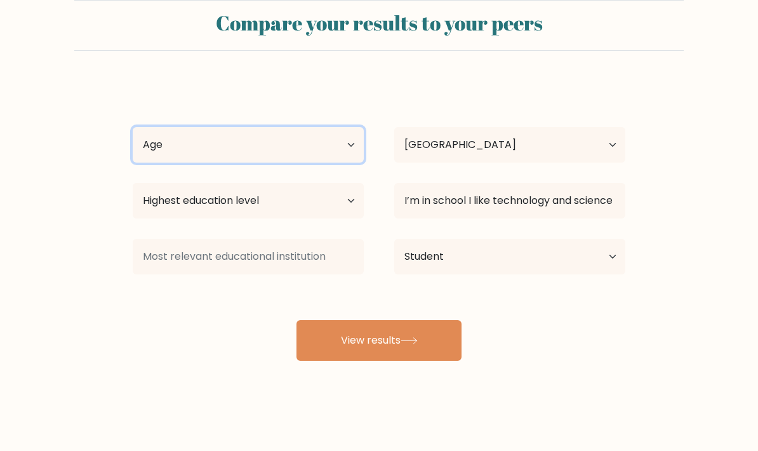
click at [348, 127] on select "Age Under 18 years old 18-24 years old 25-34 years old 35-44 years old 45-54 ye…" at bounding box center [248, 145] width 231 height 36
select select "min_18"
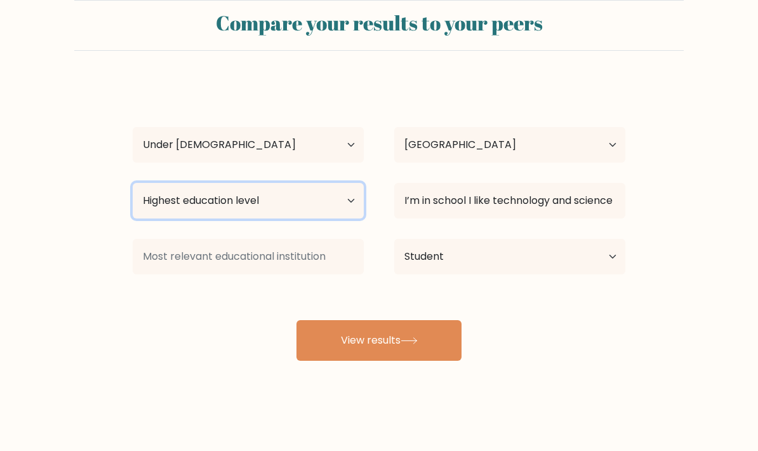
click at [154, 183] on select "Highest education level No schooling Primary Lower Secondary Upper Secondary Oc…" at bounding box center [248, 201] width 231 height 36
select select "upper_secondary"
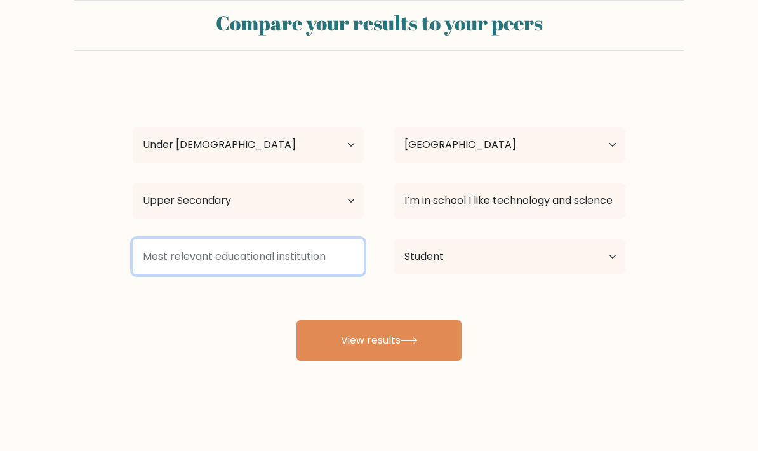
click at [149, 239] on input at bounding box center [248, 257] width 231 height 36
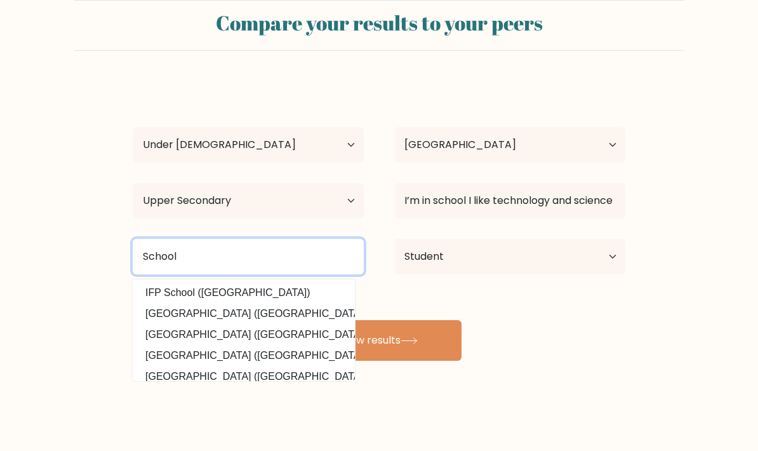
type input "School"
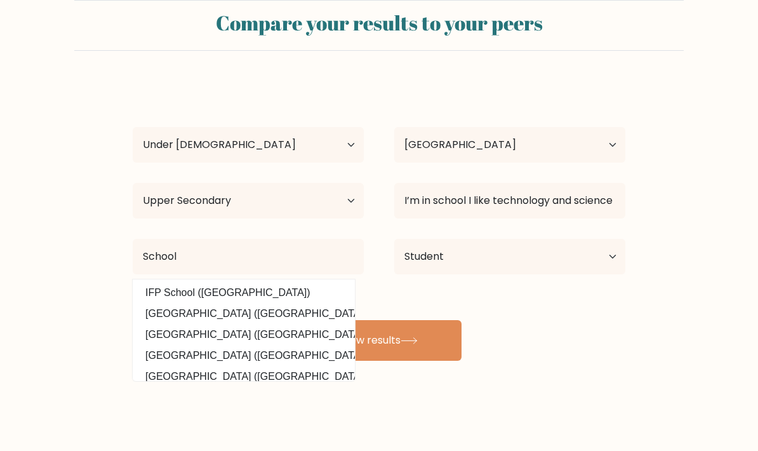
click at [428, 320] on button "View results" at bounding box center [379, 340] width 165 height 41
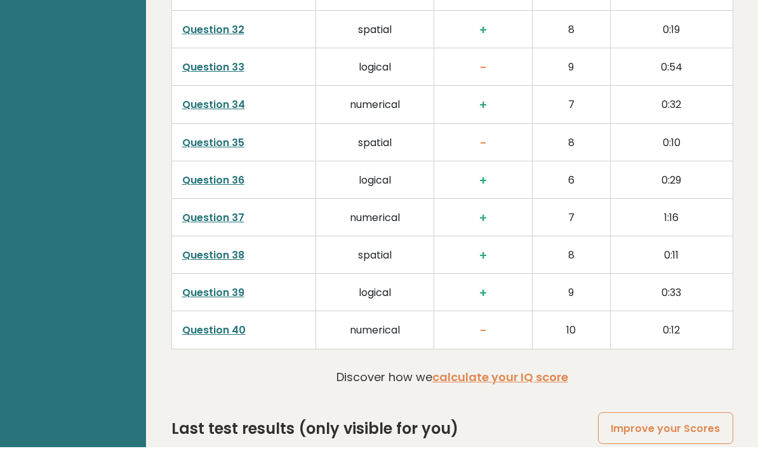
scroll to position [3150, 0]
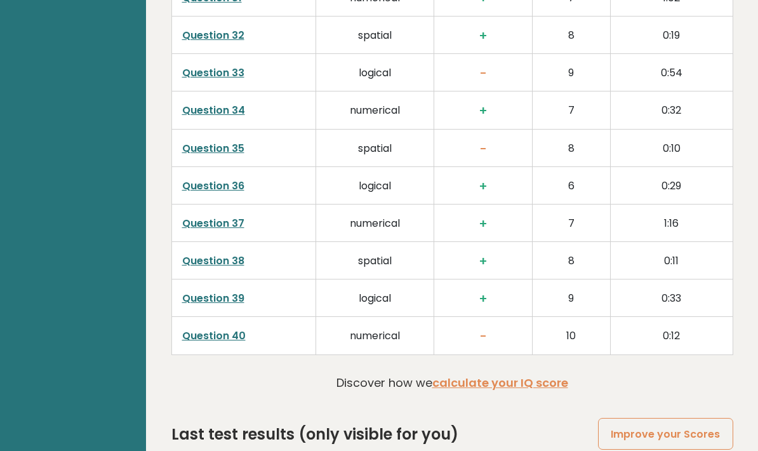
click at [550, 375] on link "calculate your IQ score" at bounding box center [500, 383] width 136 height 16
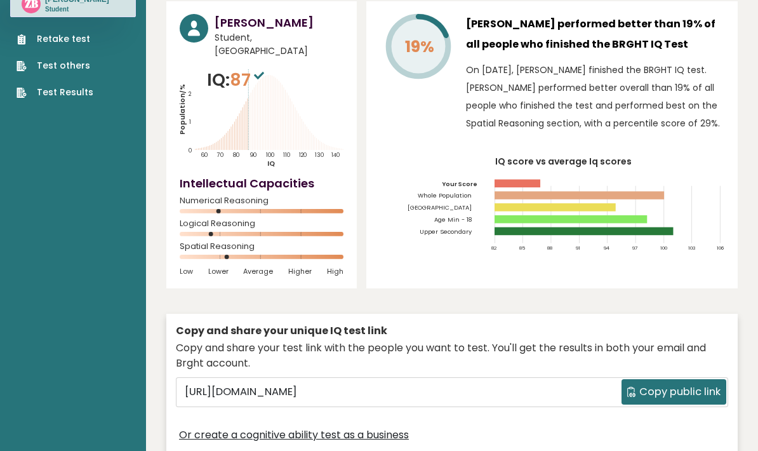
scroll to position [0, 0]
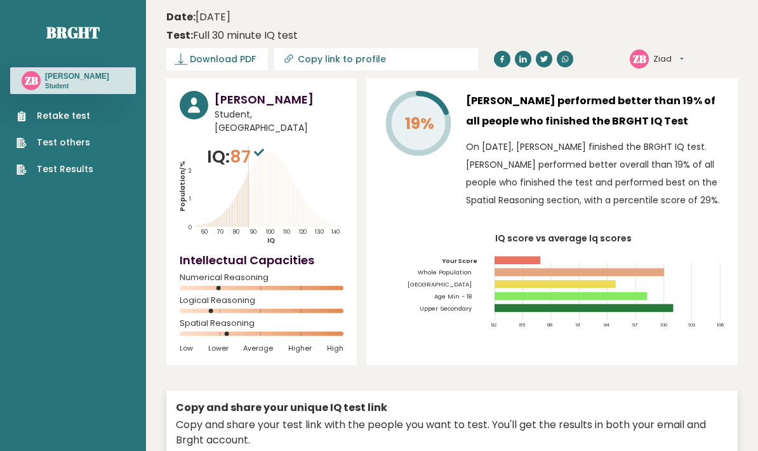
click at [257, 143] on sup at bounding box center [259, 152] width 17 height 18
click at [253, 145] on span "87" at bounding box center [248, 156] width 37 height 23
click at [667, 64] on button "Ziad" at bounding box center [668, 59] width 30 height 13
click at [675, 19] on div "Date: October 13, 2025 Test: Full 30 minute IQ test" at bounding box center [442, 27] width 552 height 34
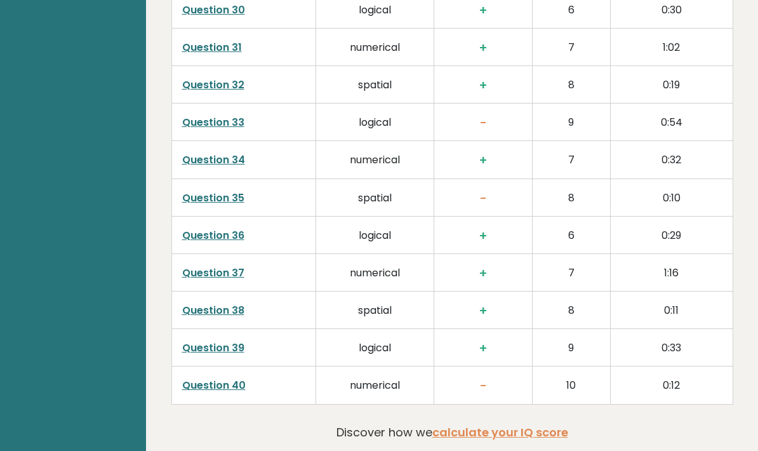
scroll to position [3201, 0]
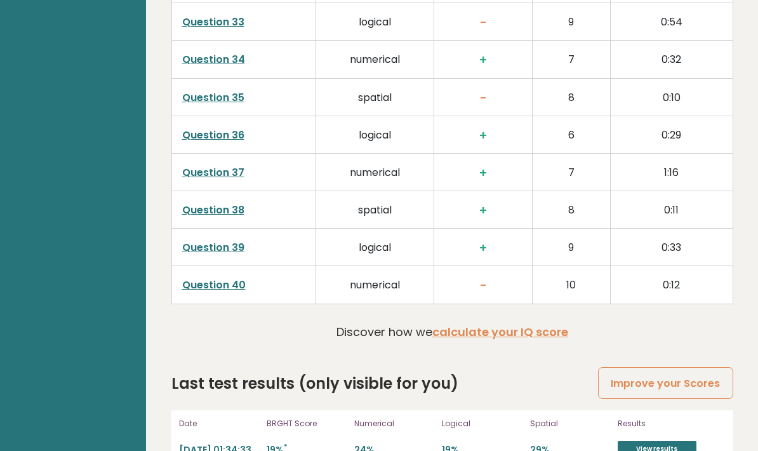
click at [237, 277] on link "Question 40" at bounding box center [213, 284] width 63 height 15
click at [234, 277] on link "Question 40" at bounding box center [213, 284] width 63 height 15
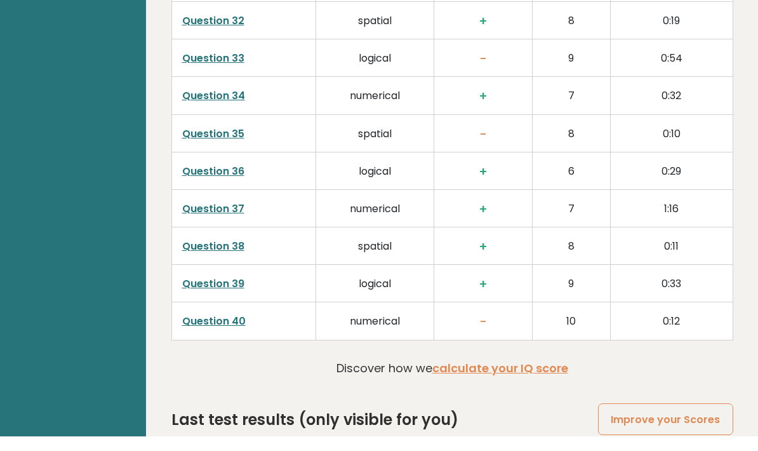
scroll to position [3150, 0]
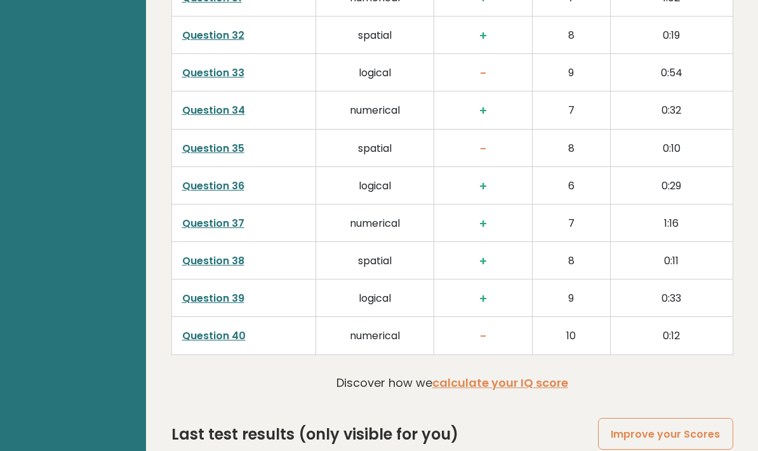
click at [707, 418] on link "Improve your Scores" at bounding box center [665, 434] width 135 height 32
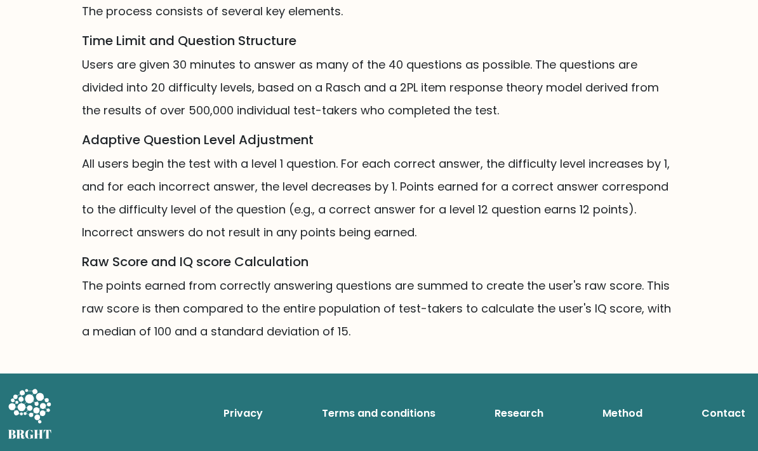
scroll to position [918, 0]
